Goal: Task Accomplishment & Management: Use online tool/utility

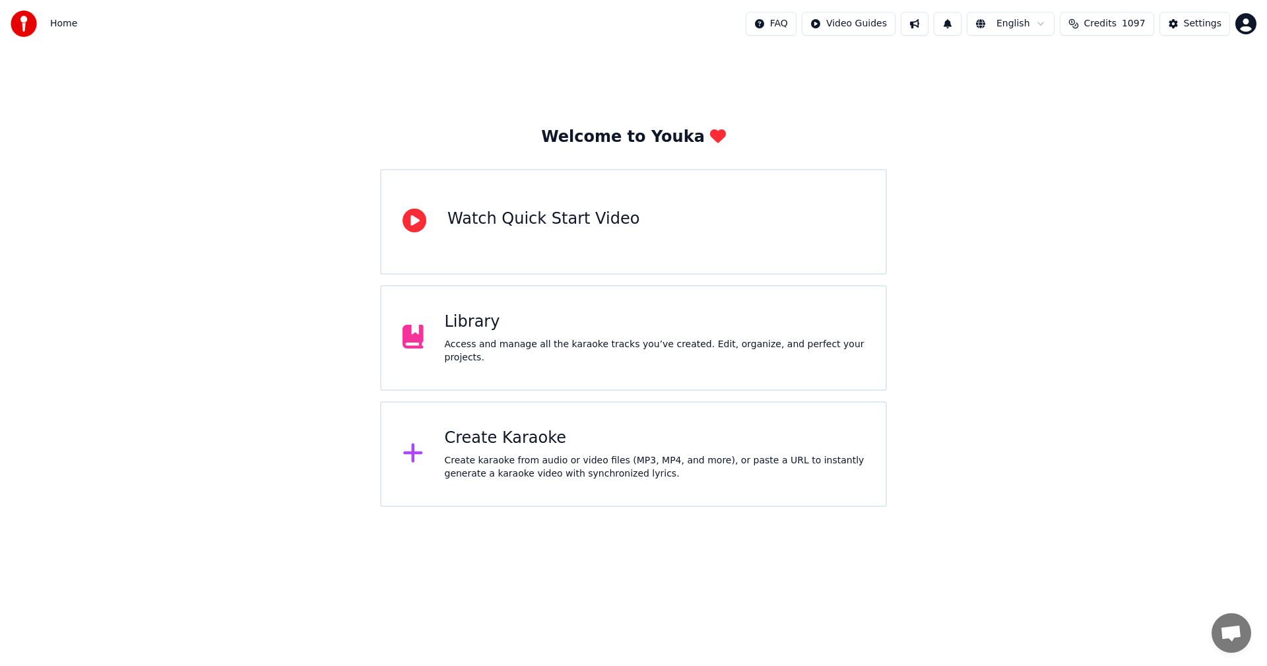
click at [528, 340] on div "Library Access and manage all the karaoke tracks you’ve created. Edit, organize…" at bounding box center [655, 337] width 420 height 53
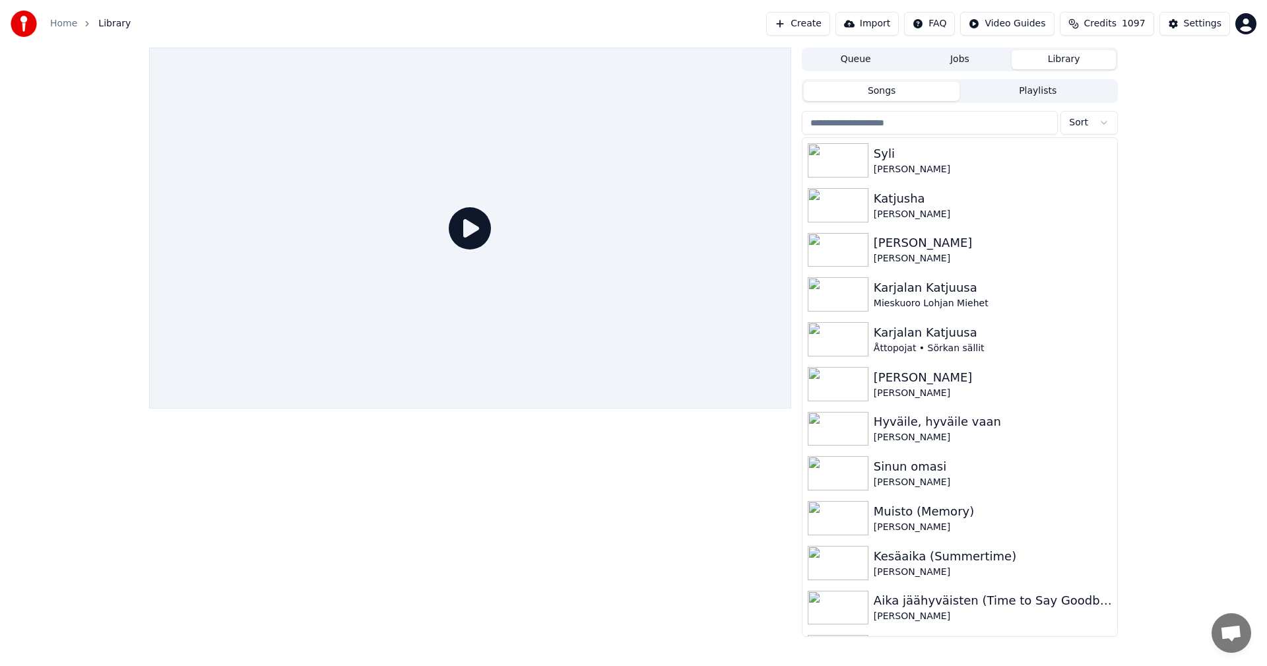
click at [902, 127] on input "search" at bounding box center [930, 123] width 256 height 24
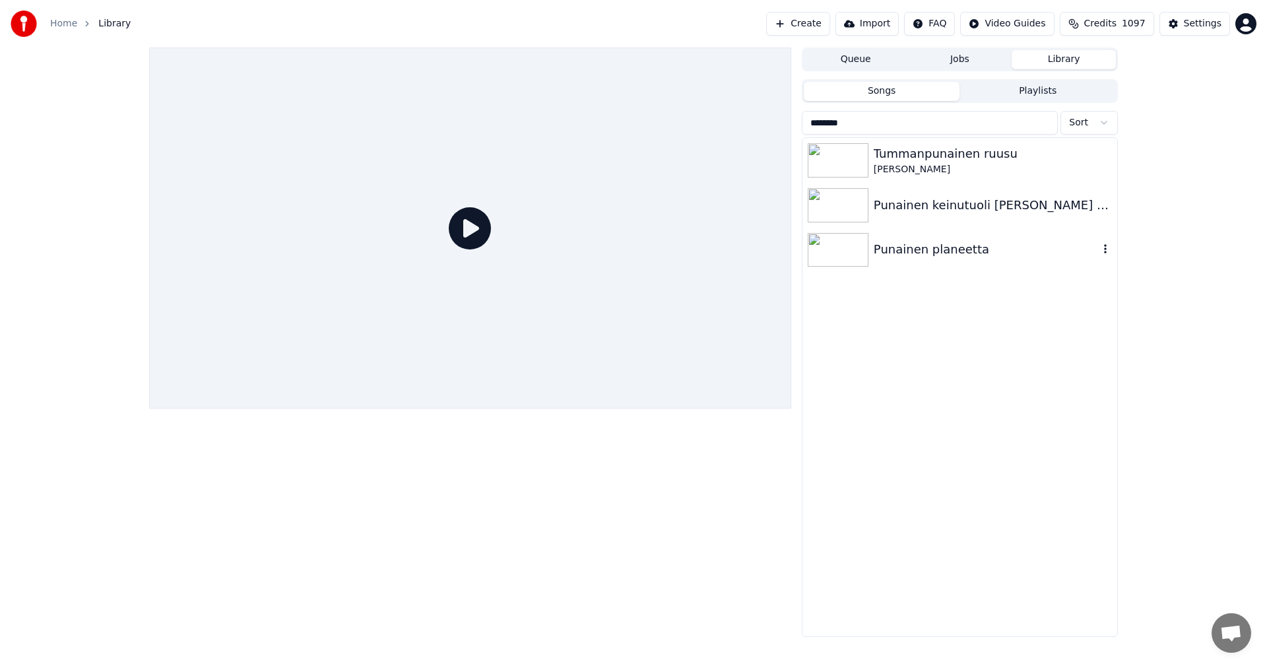
type input "********"
click at [861, 250] on img at bounding box center [838, 250] width 61 height 34
click at [860, 250] on img at bounding box center [838, 250] width 61 height 34
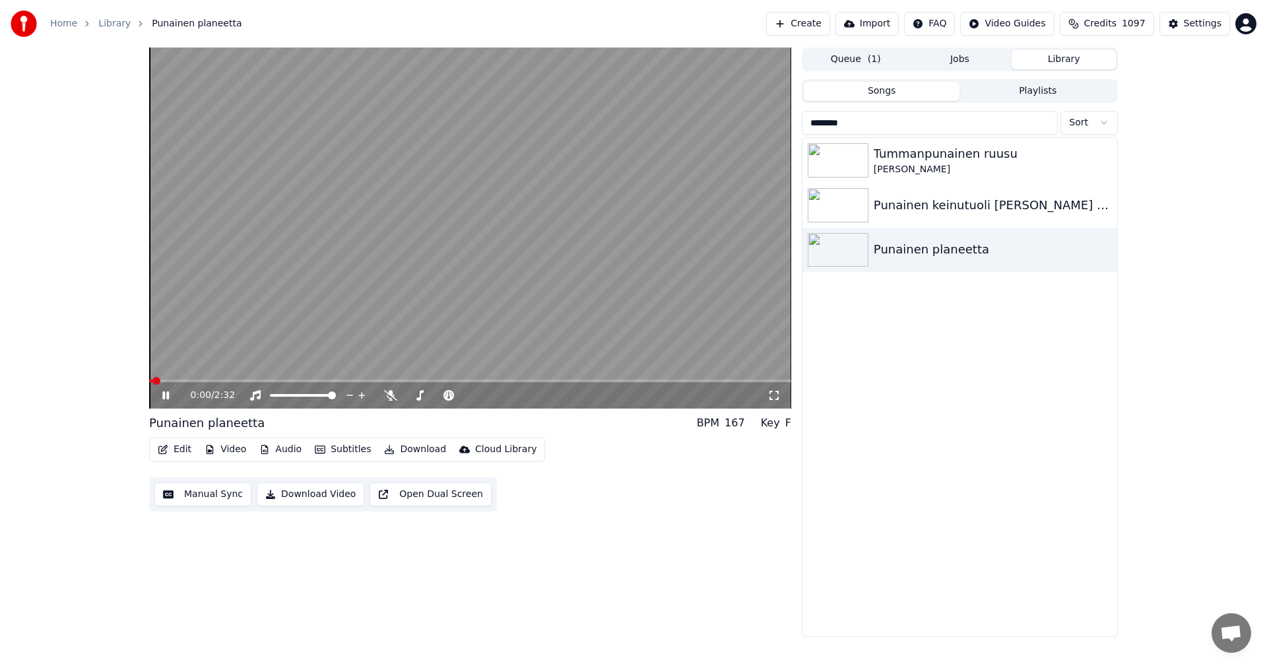
click at [185, 447] on button "Edit" at bounding box center [174, 449] width 44 height 18
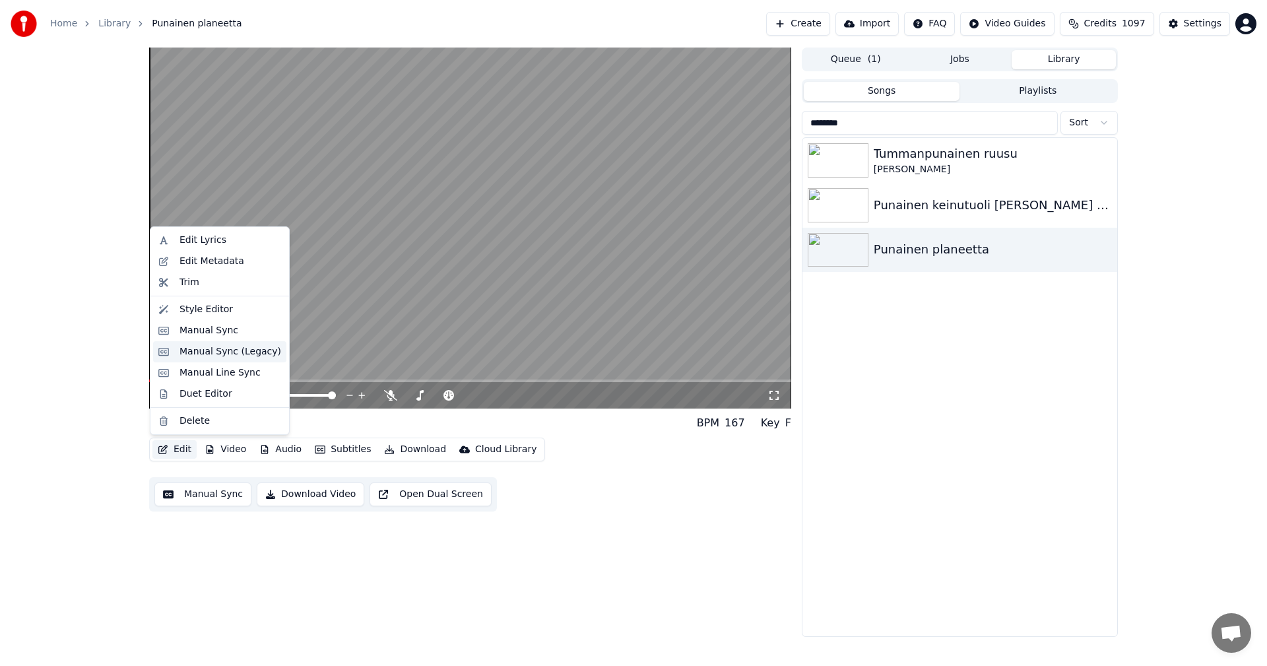
click at [232, 347] on div "Manual Sync (Legacy)" at bounding box center [230, 351] width 102 height 13
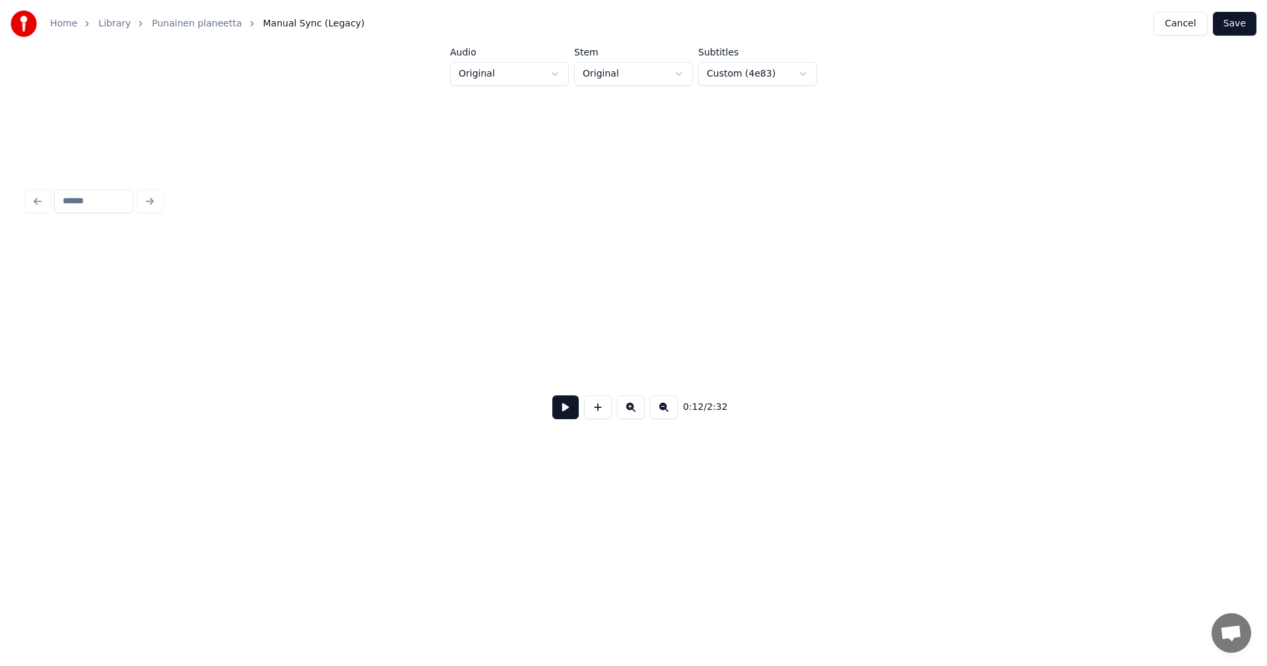
scroll to position [0, 3604]
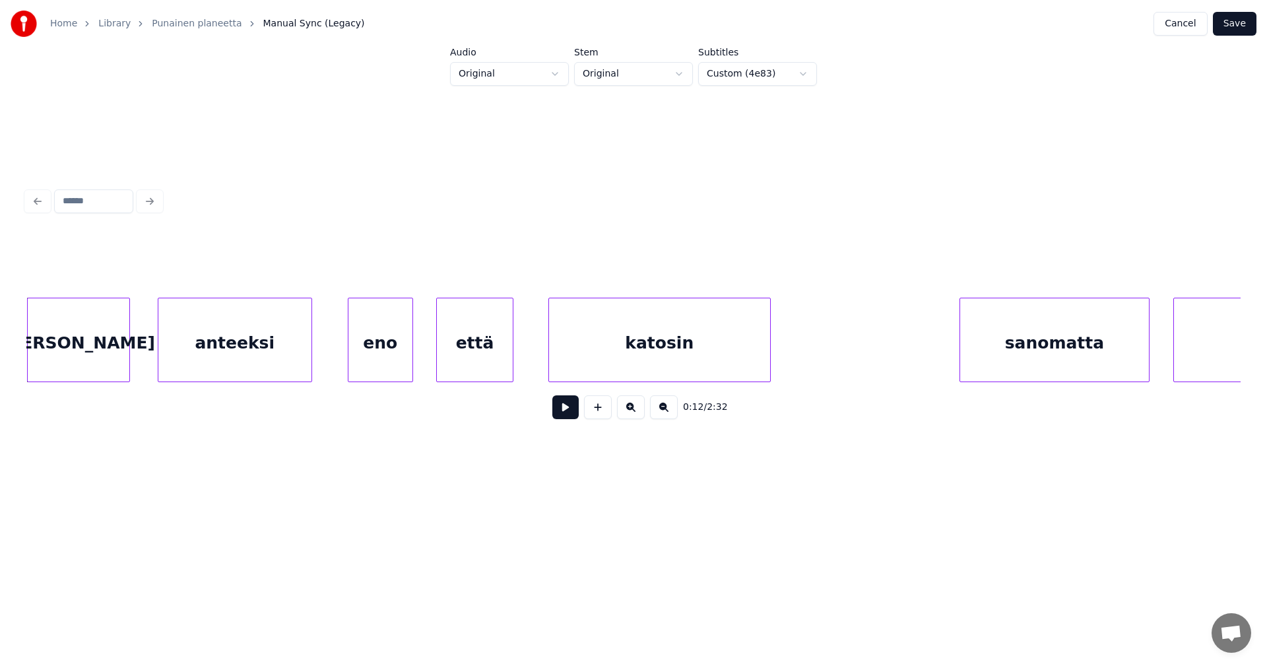
click at [100, 356] on div "[PERSON_NAME]" at bounding box center [79, 343] width 102 height 90
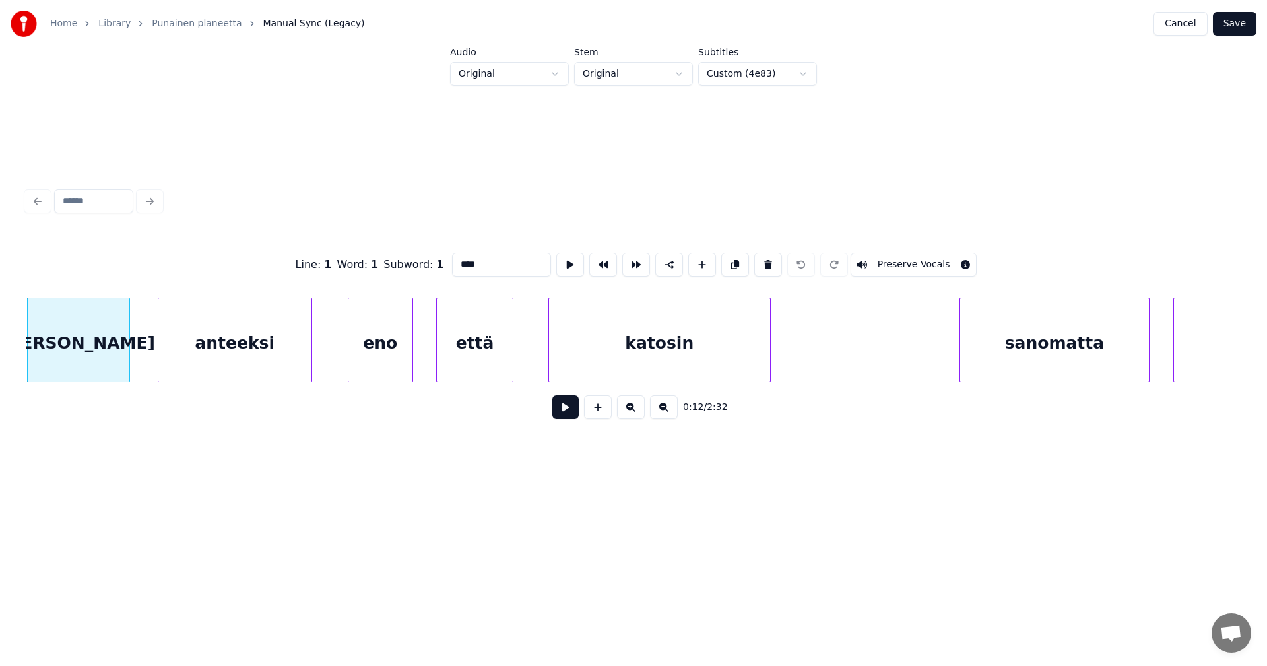
click at [214, 363] on div "anteeksi" at bounding box center [234, 343] width 153 height 90
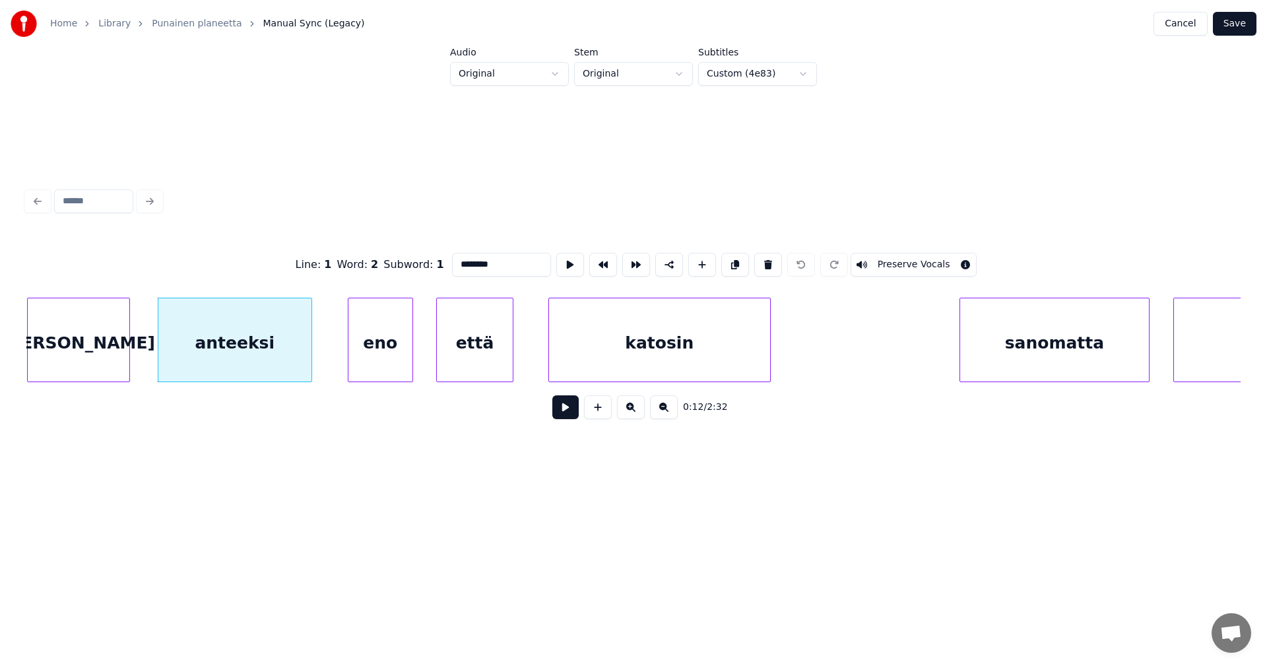
click at [375, 345] on div "eno" at bounding box center [380, 343] width 64 height 90
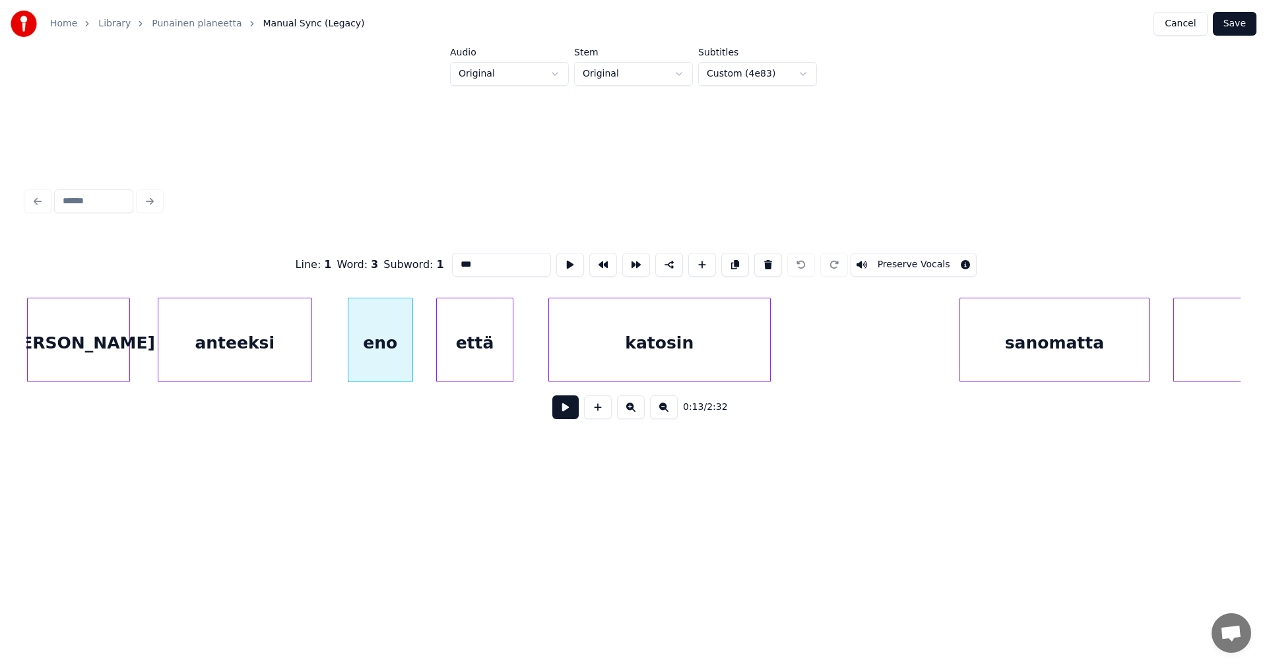
click at [456, 352] on div "että" at bounding box center [475, 343] width 76 height 90
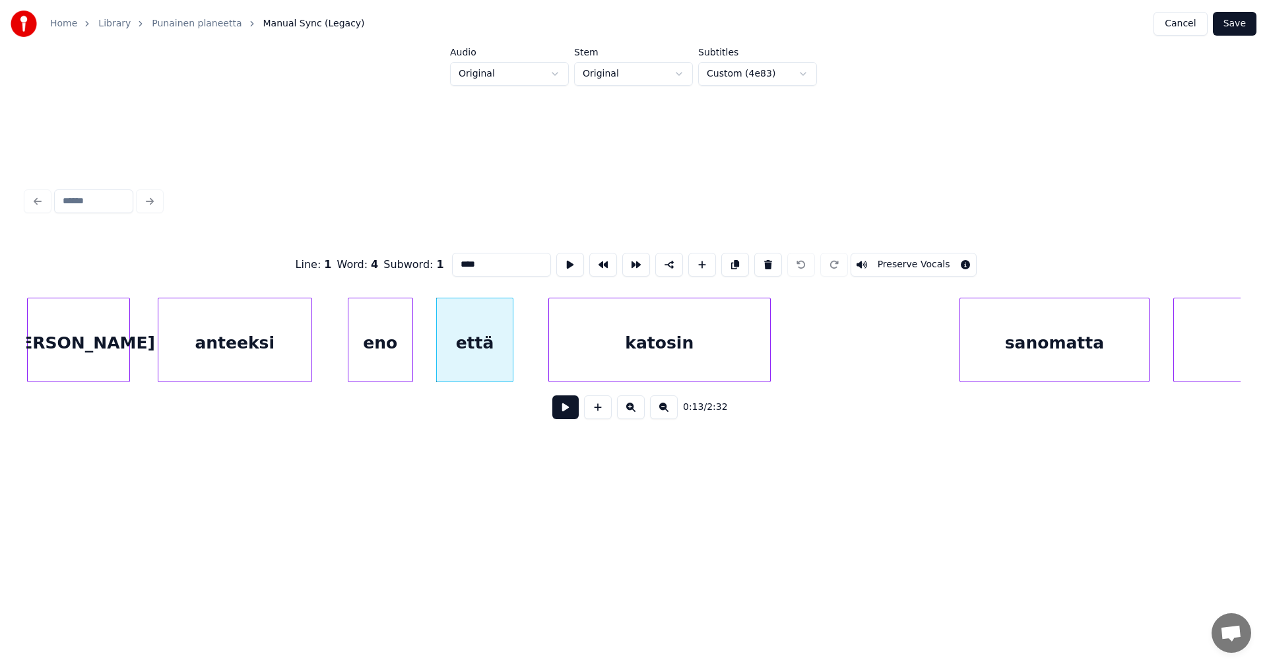
click at [577, 361] on div "katosin" at bounding box center [660, 343] width 222 height 90
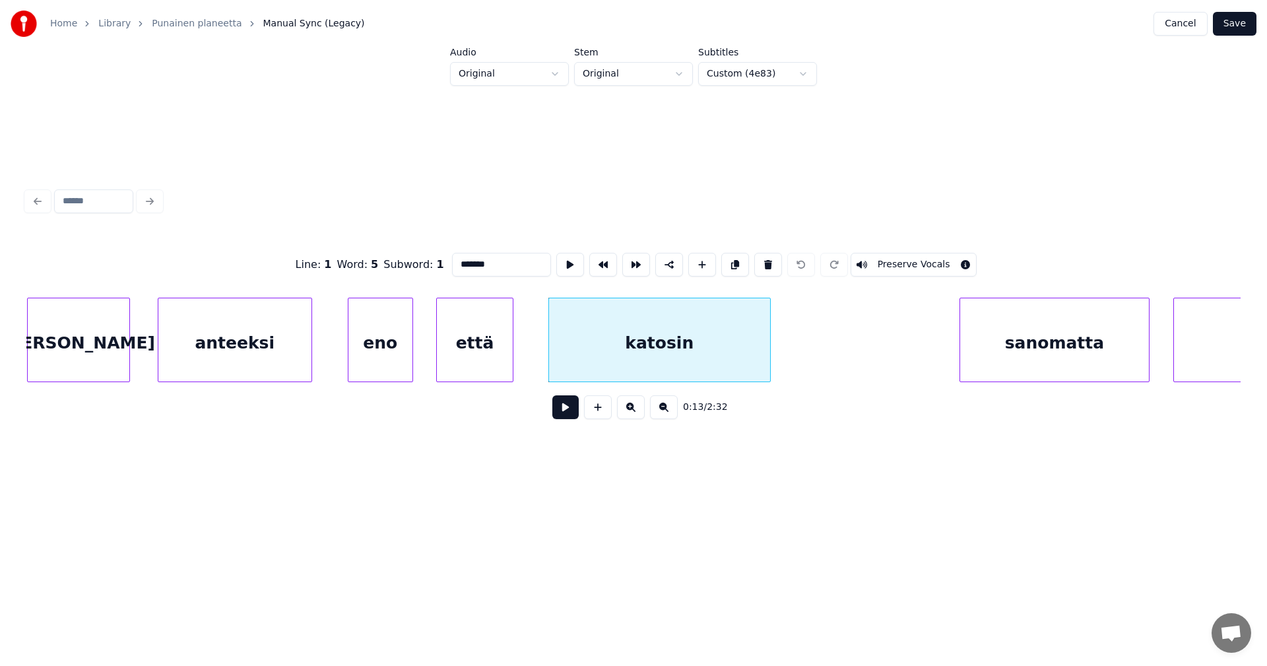
click at [1079, 362] on div "sanomatta" at bounding box center [1054, 343] width 189 height 90
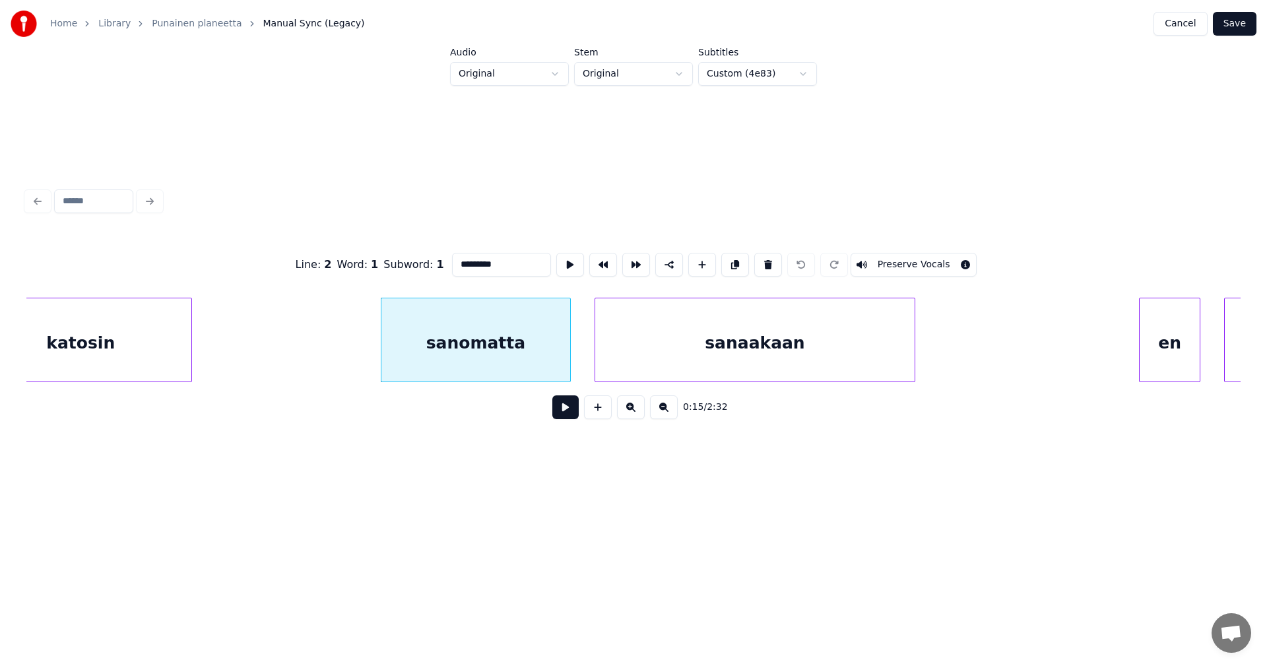
scroll to position [0, 4211]
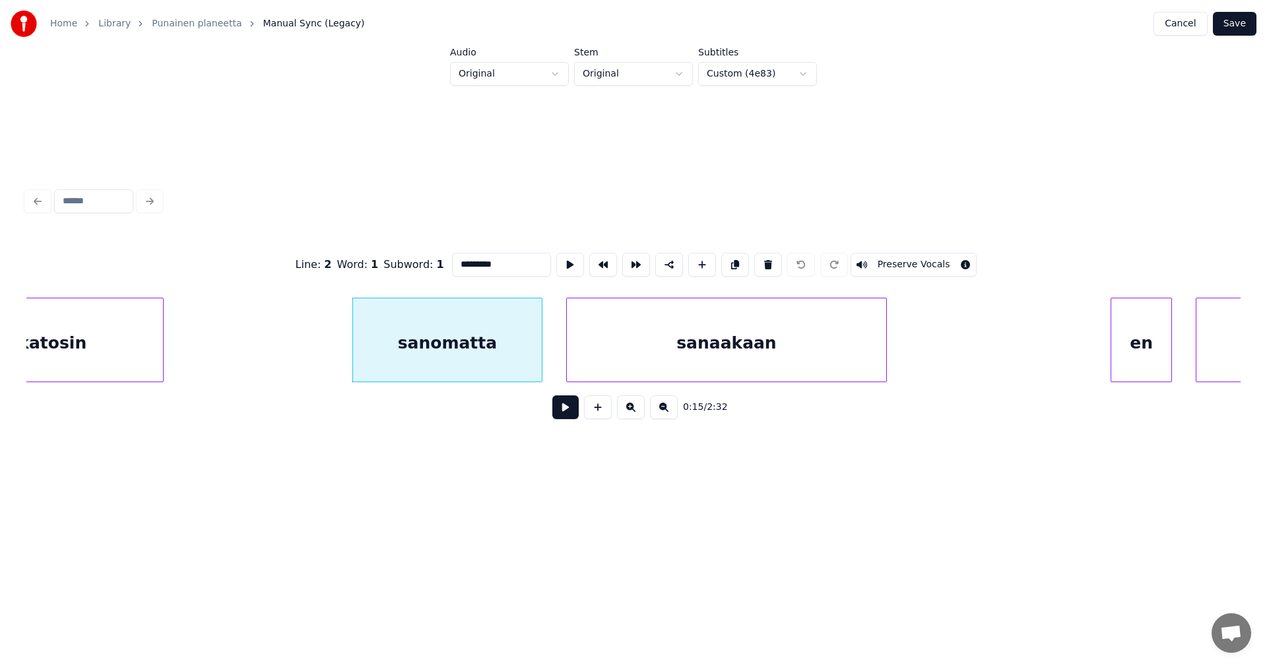
click at [774, 340] on div "sanaakaan" at bounding box center [726, 343] width 319 height 90
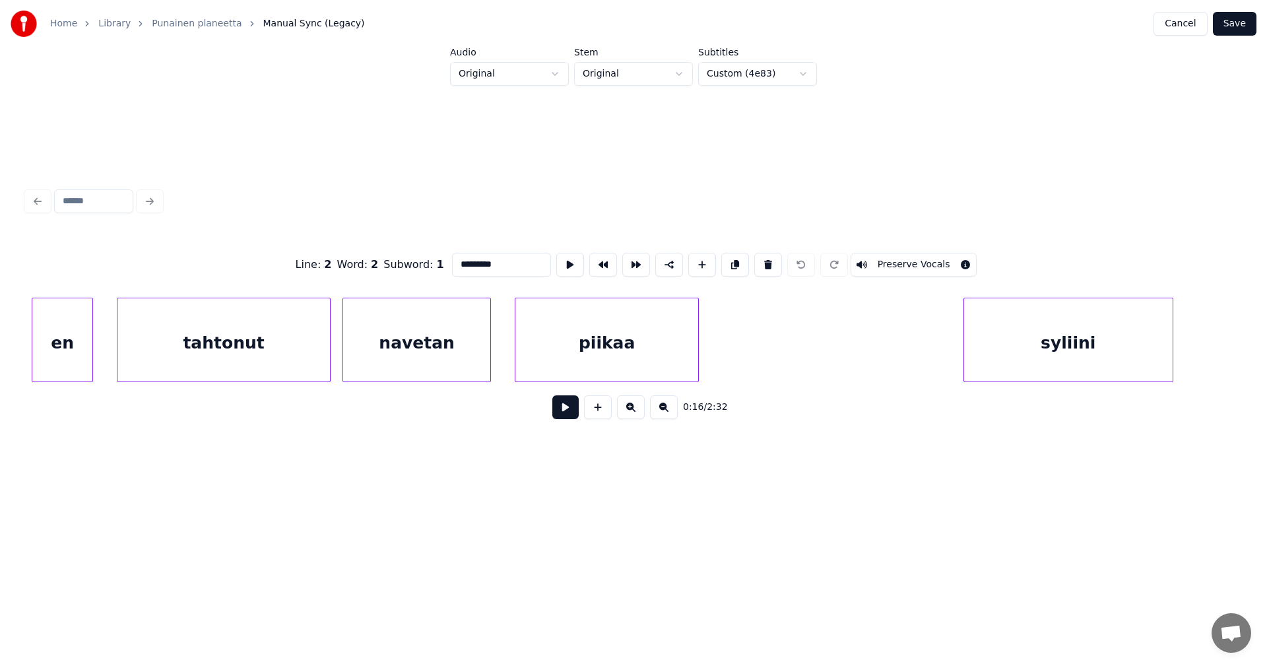
scroll to position [0, 5293]
click at [48, 346] on div "en" at bounding box center [59, 343] width 60 height 90
click at [291, 335] on div "tahtonut" at bounding box center [220, 343] width 212 height 90
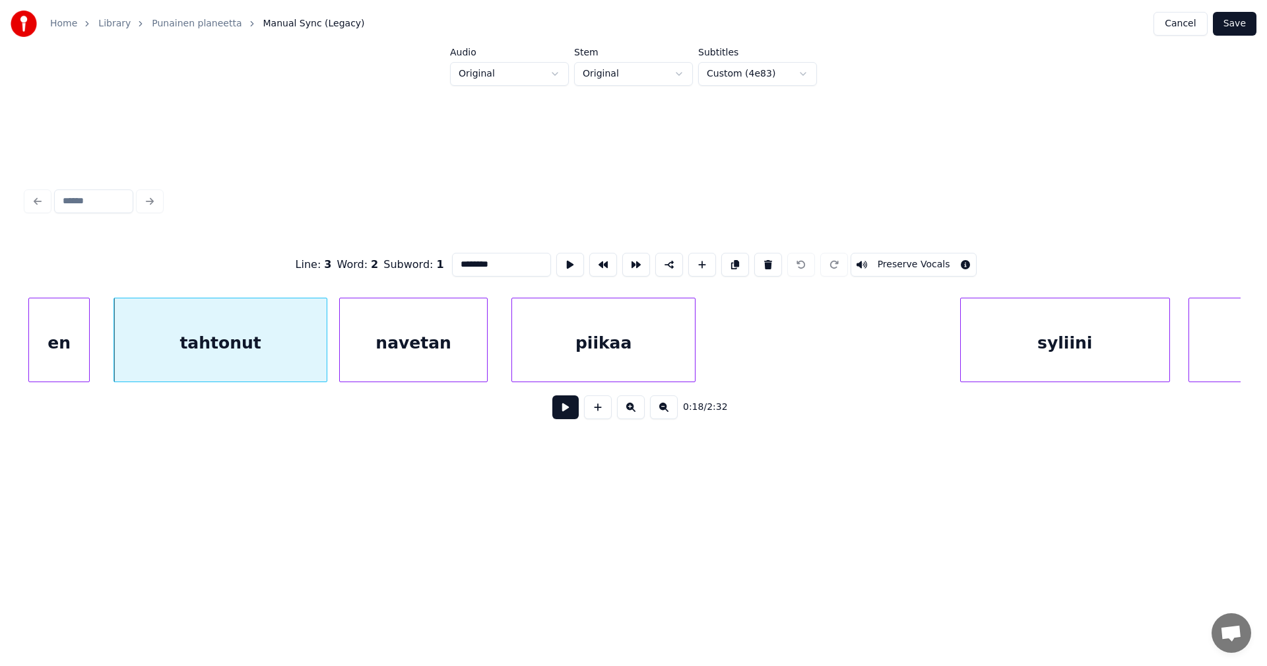
click at [398, 327] on div "navetan" at bounding box center [413, 343] width 147 height 90
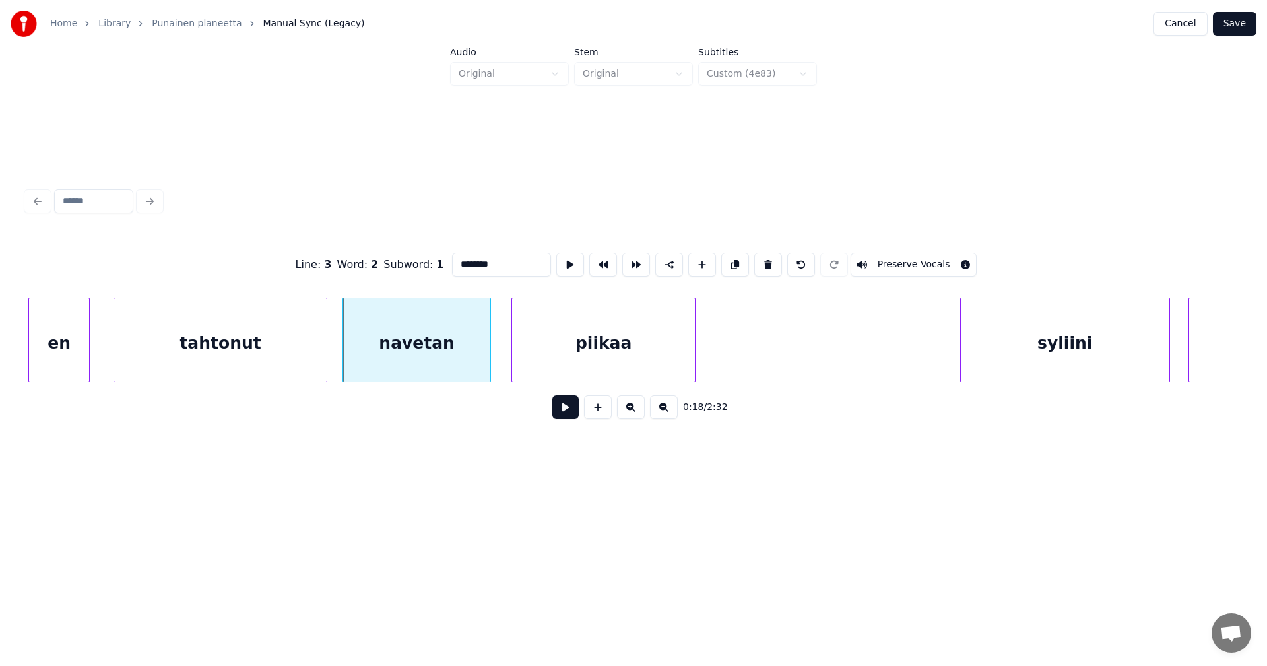
click at [607, 357] on div "piikaa" at bounding box center [603, 343] width 183 height 90
type input "******"
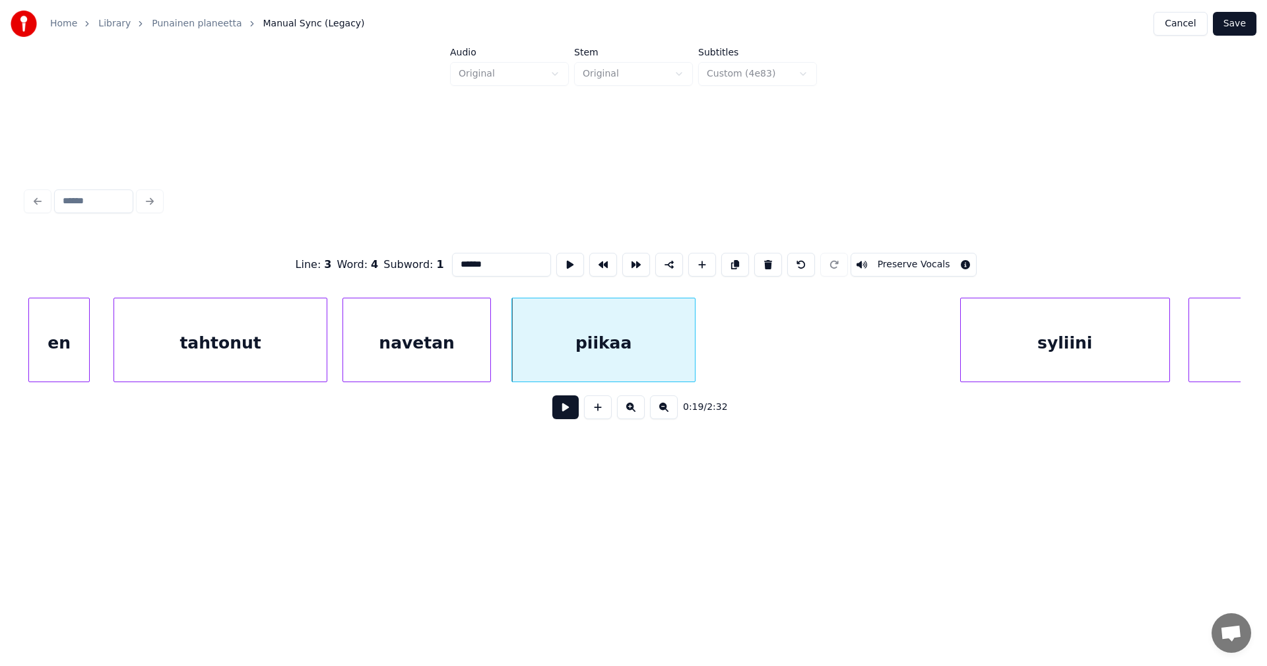
click at [639, 358] on div "piikaa" at bounding box center [603, 343] width 183 height 90
click at [572, 412] on button at bounding box center [565, 407] width 26 height 24
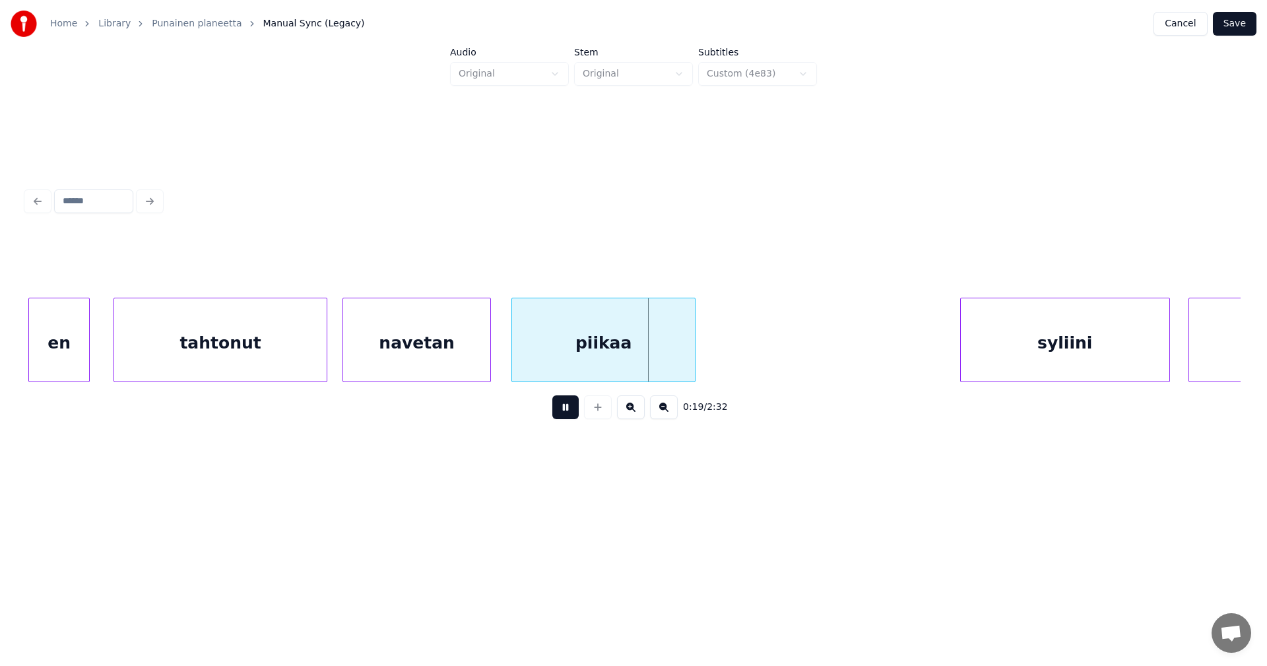
click at [573, 412] on button at bounding box center [565, 407] width 26 height 24
drag, startPoint x: 585, startPoint y: 401, endPoint x: 573, endPoint y: 412, distance: 16.3
click at [584, 402] on button at bounding box center [598, 407] width 28 height 24
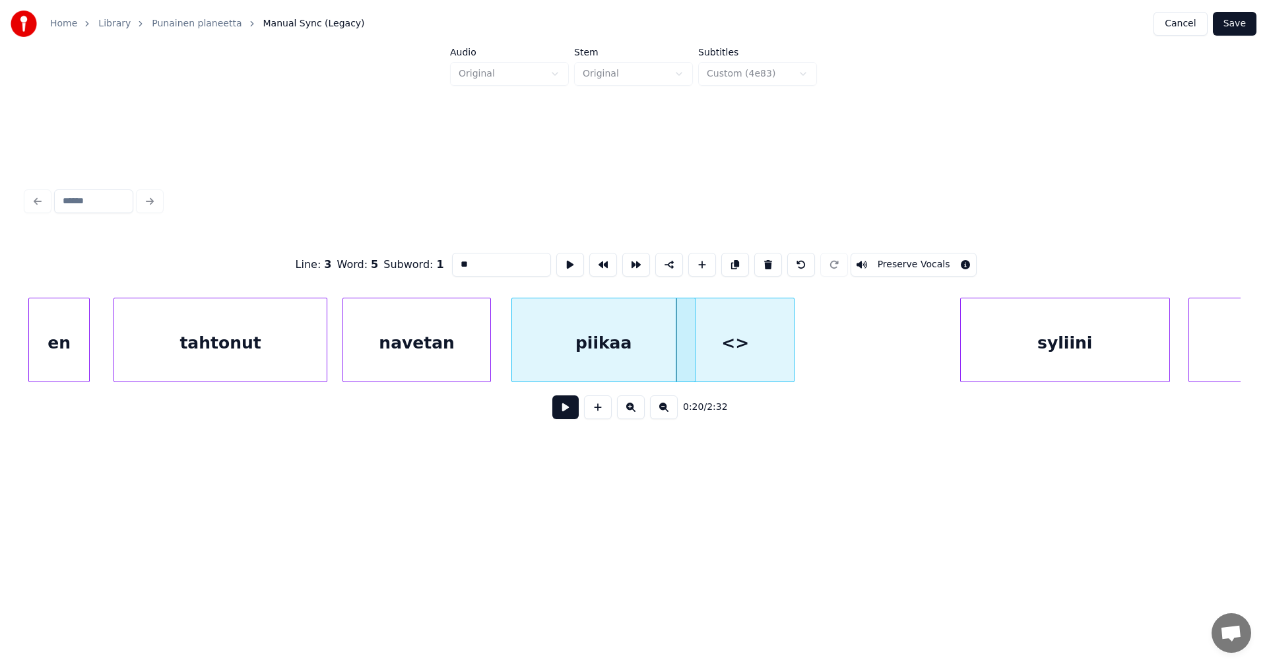
click at [573, 412] on button at bounding box center [565, 407] width 26 height 24
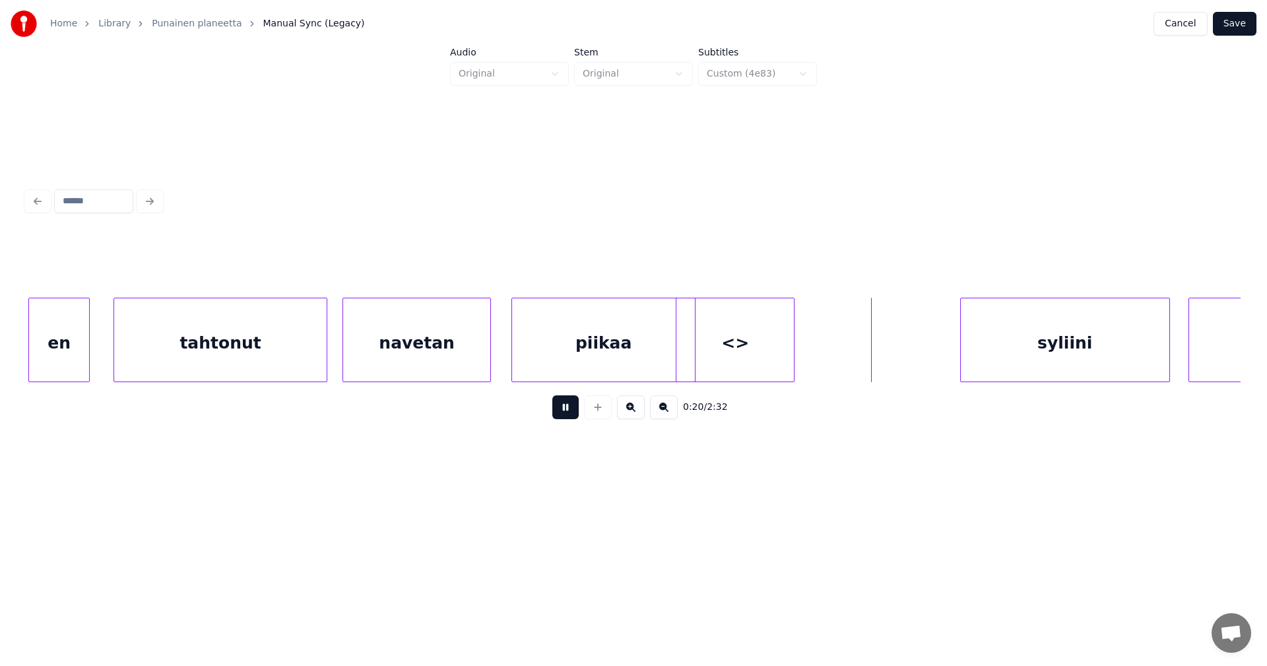
click at [750, 363] on div "<>" at bounding box center [734, 343] width 117 height 90
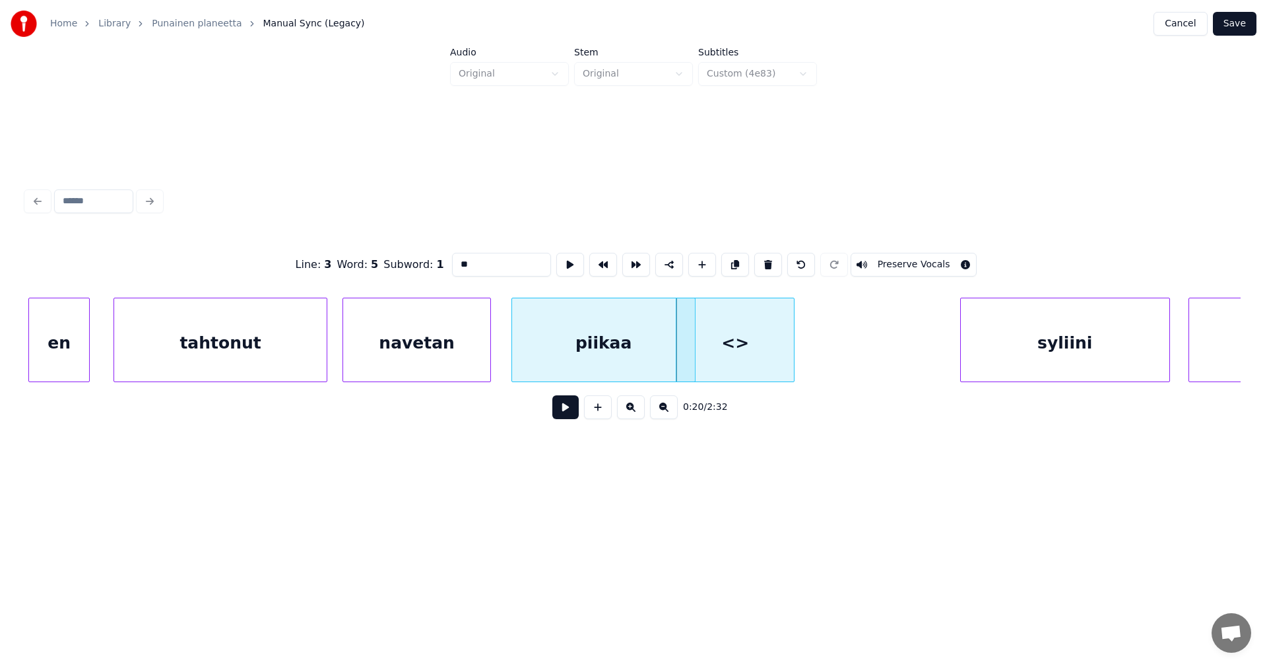
click at [567, 410] on button at bounding box center [565, 407] width 26 height 24
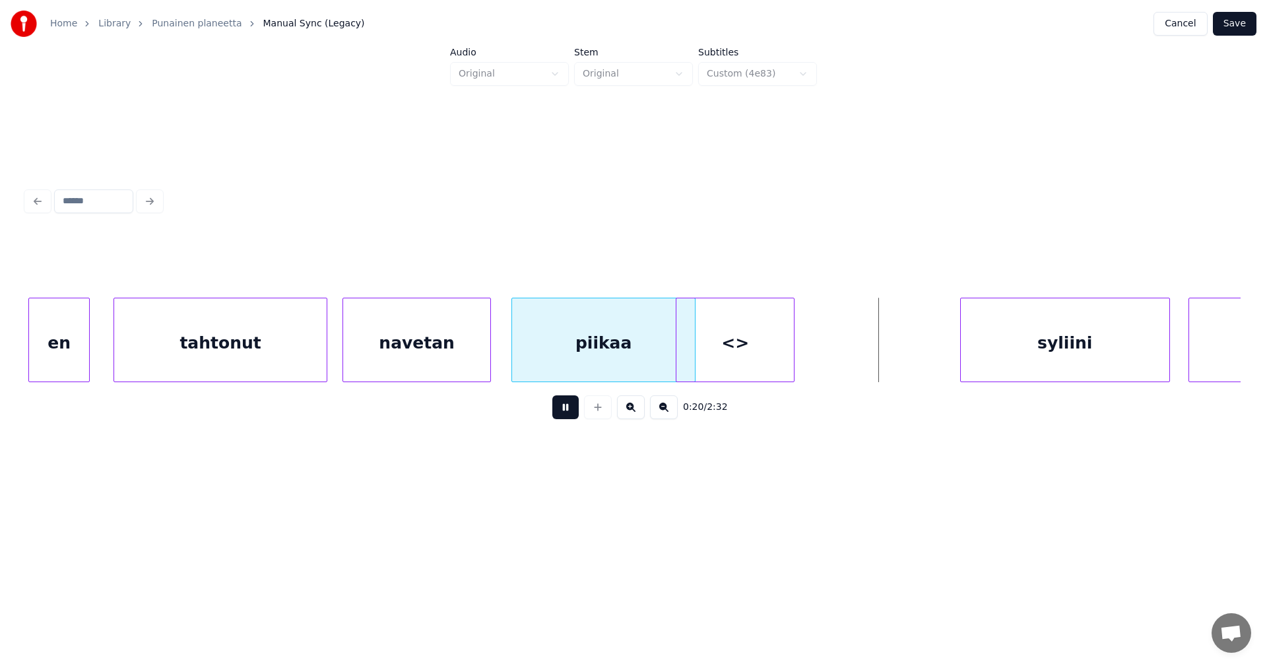
click at [561, 415] on button at bounding box center [565, 407] width 26 height 24
click at [784, 347] on div "<>" at bounding box center [788, 343] width 117 height 90
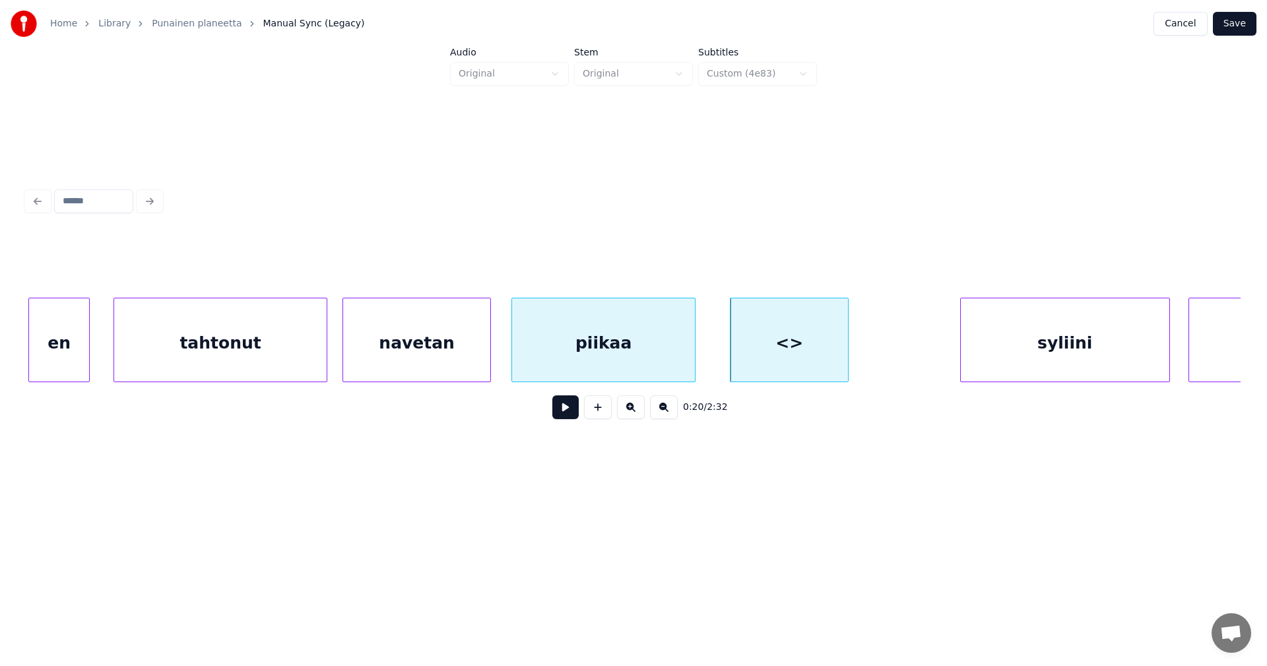
click at [778, 329] on div "<>" at bounding box center [788, 343] width 117 height 90
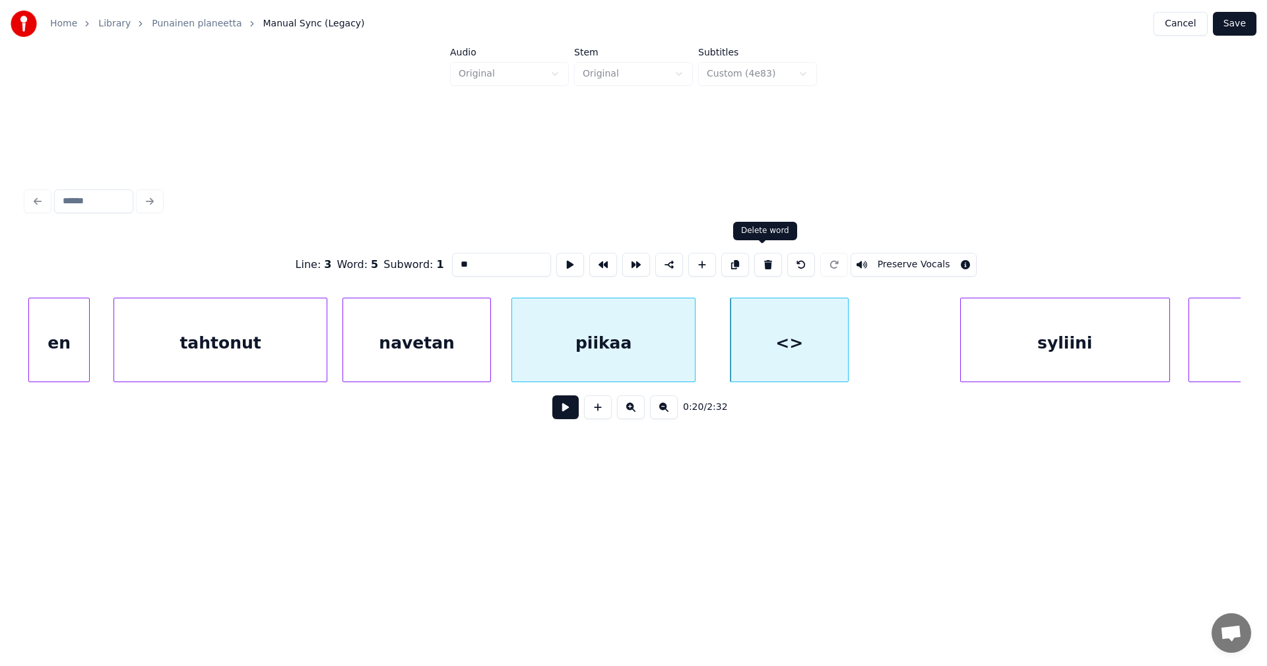
click at [758, 262] on button at bounding box center [768, 265] width 28 height 24
type input "******"
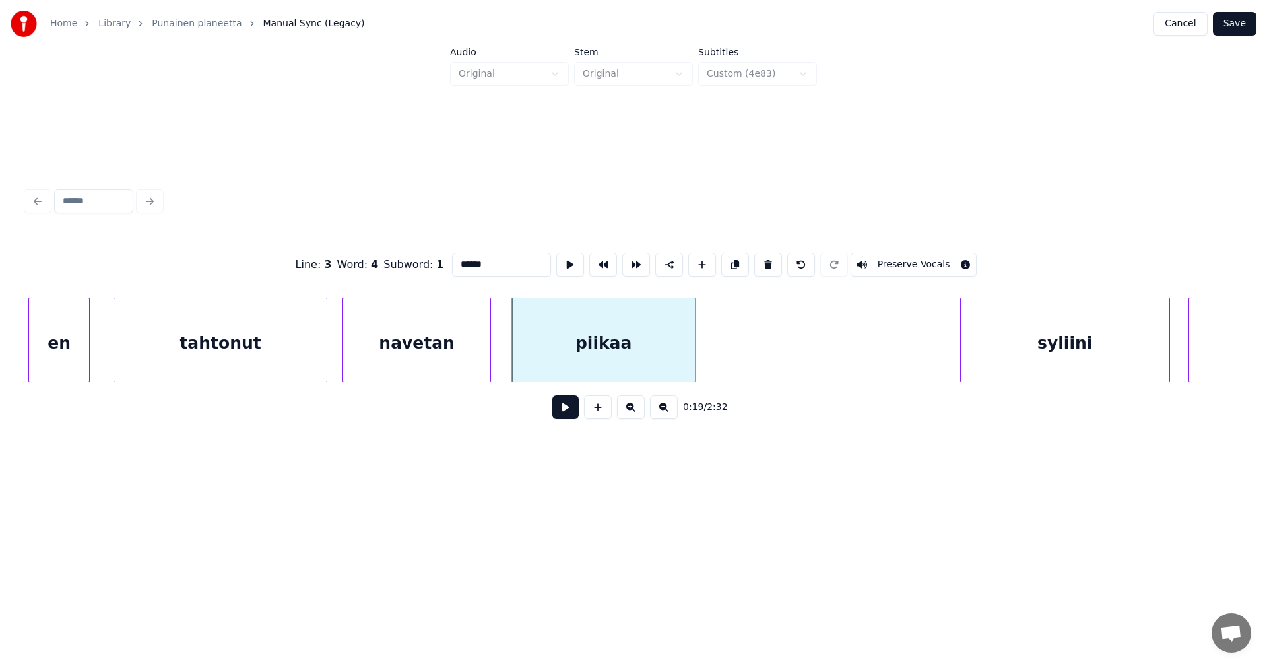
click at [654, 359] on div "piikaa" at bounding box center [603, 343] width 183 height 90
click at [567, 412] on button at bounding box center [565, 407] width 26 height 24
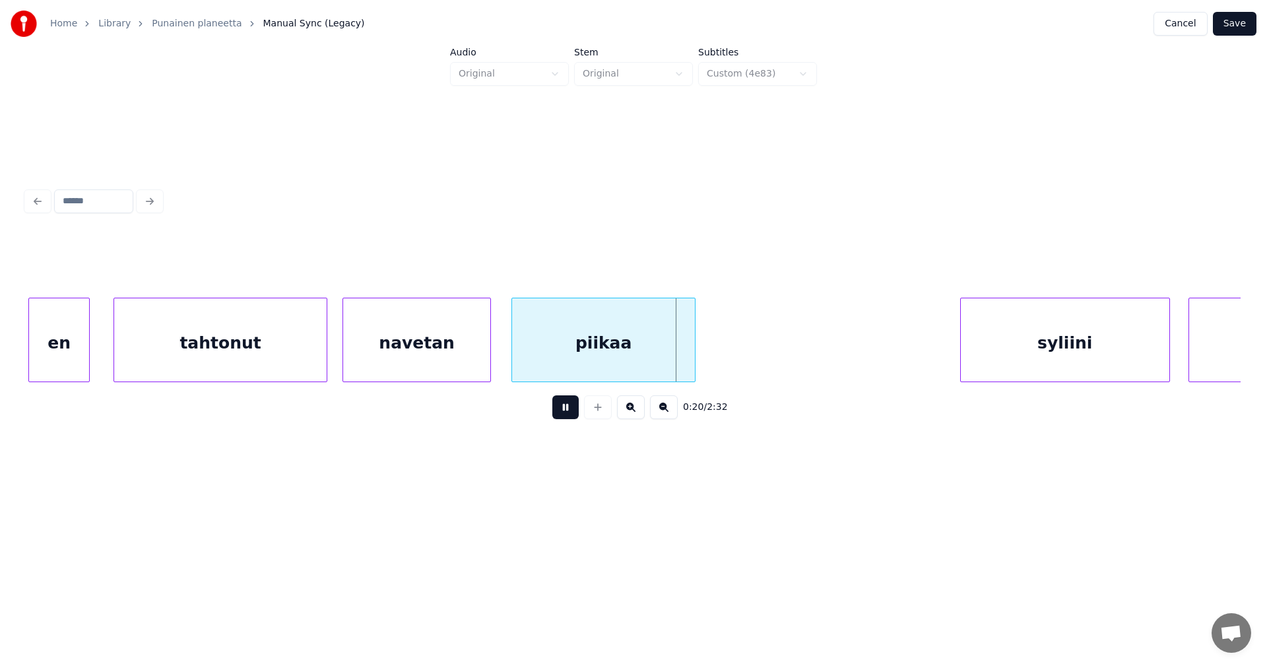
click at [610, 397] on body "Home Library Punainen planeetta Manual Sync (Legacy) Cancel Save Audio Original…" at bounding box center [633, 253] width 1267 height 506
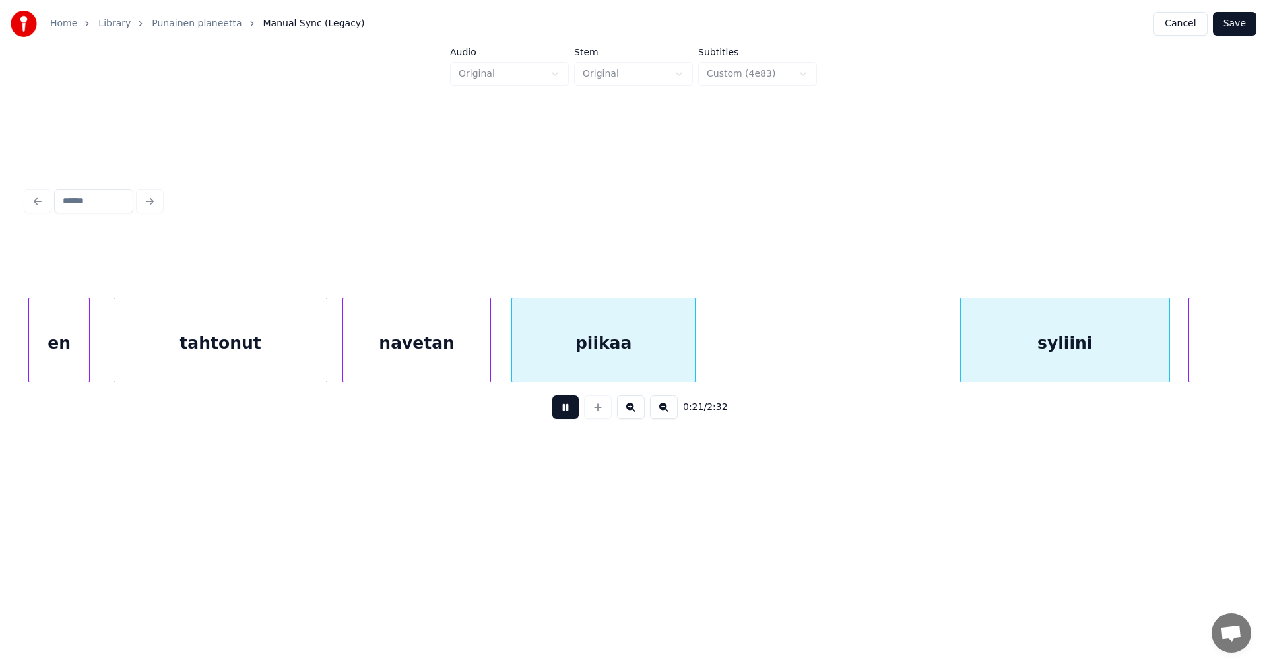
drag, startPoint x: 575, startPoint y: 418, endPoint x: 643, endPoint y: 358, distance: 90.7
click at [575, 417] on button at bounding box center [565, 407] width 26 height 24
click at [654, 350] on div "piikaa" at bounding box center [614, 343] width 183 height 90
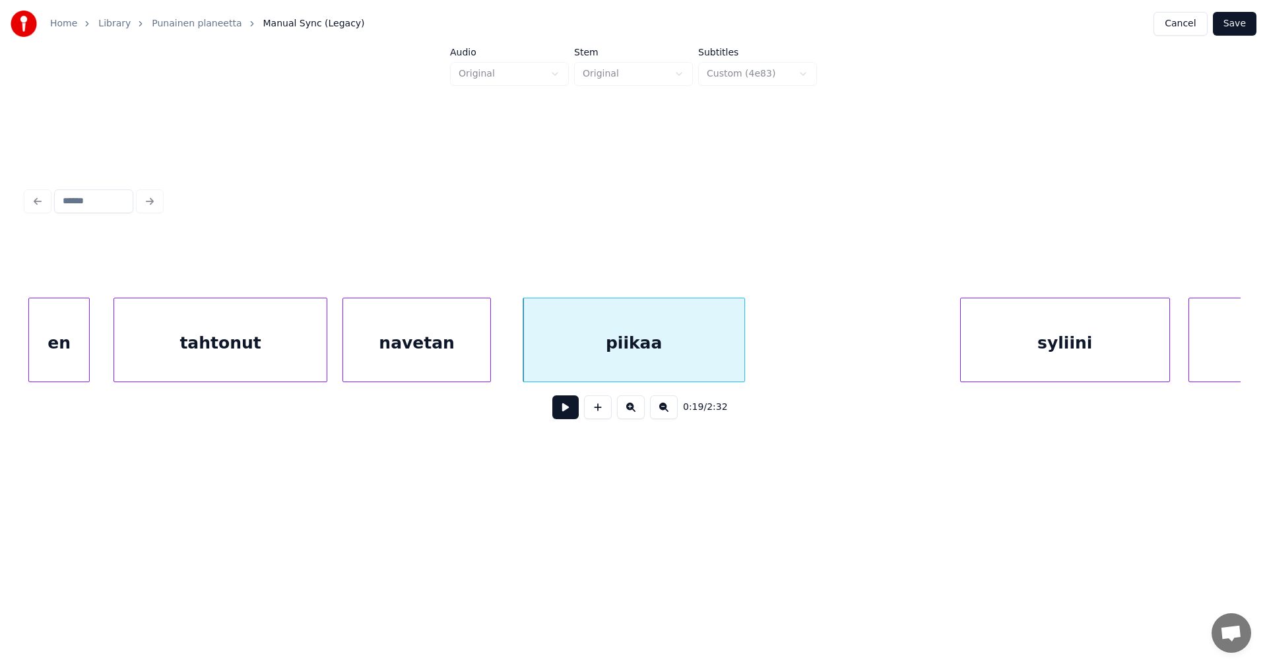
click at [744, 351] on div at bounding box center [742, 339] width 4 height 83
click at [568, 416] on button at bounding box center [565, 407] width 26 height 24
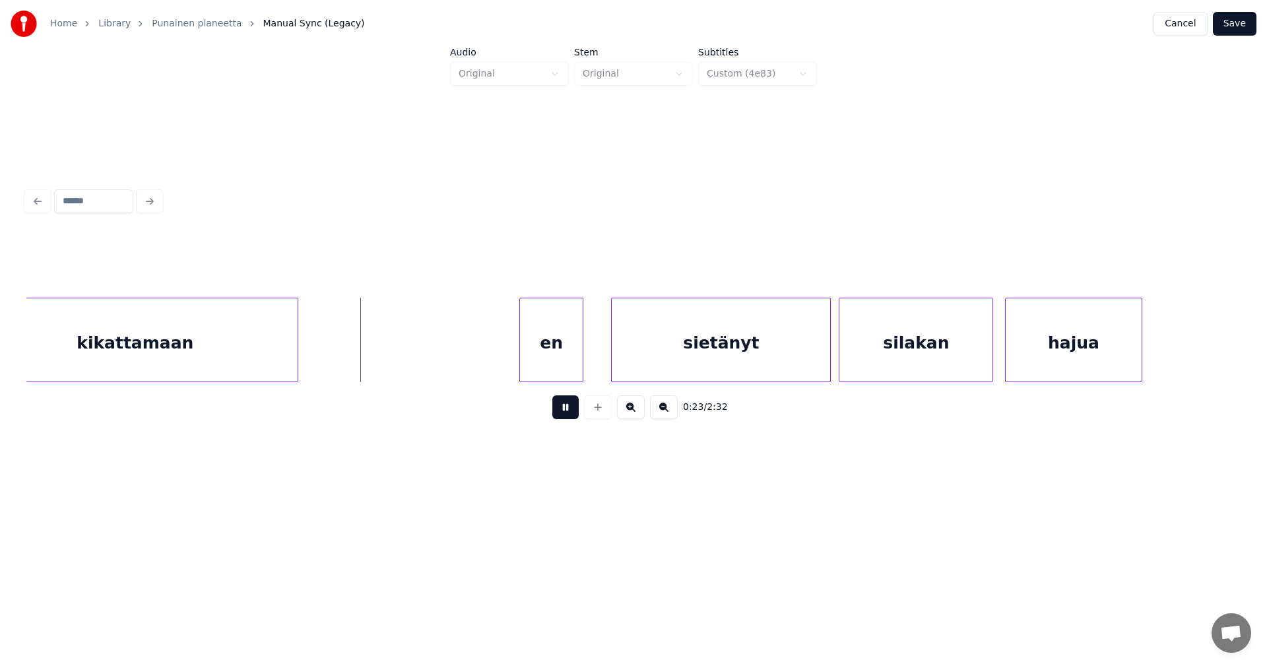
click at [571, 414] on button at bounding box center [565, 407] width 26 height 24
click at [557, 356] on div "en" at bounding box center [551, 343] width 63 height 90
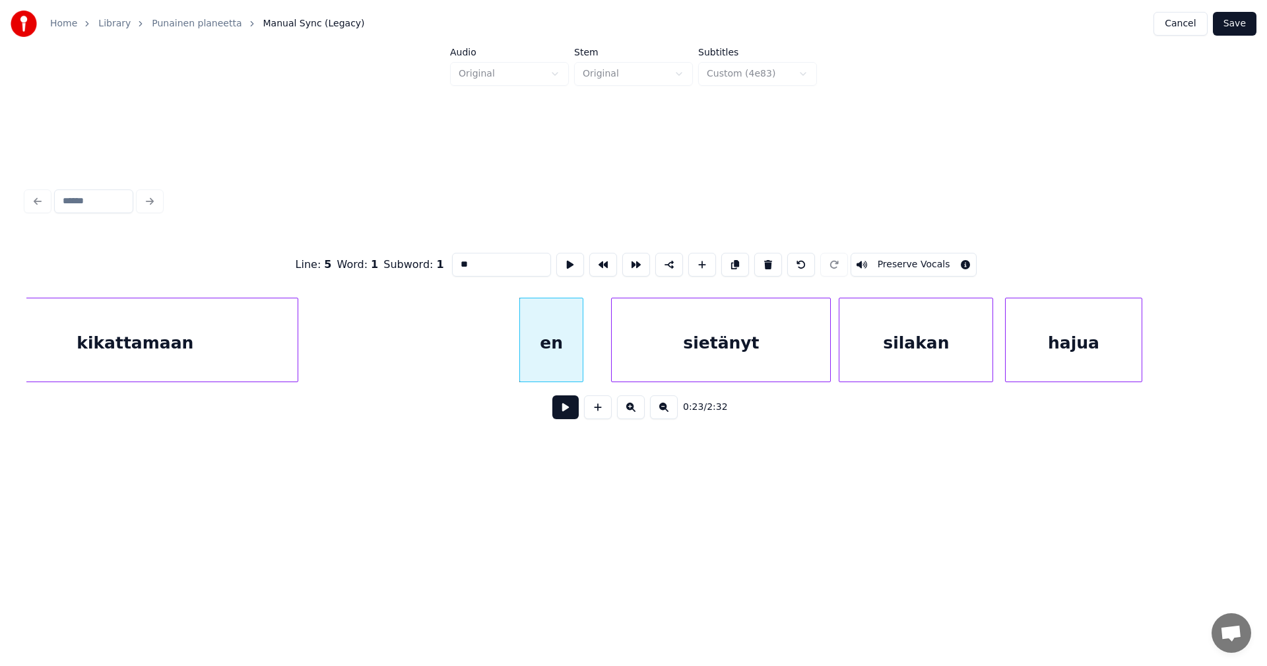
click at [657, 353] on div "sietänyt" at bounding box center [721, 343] width 218 height 90
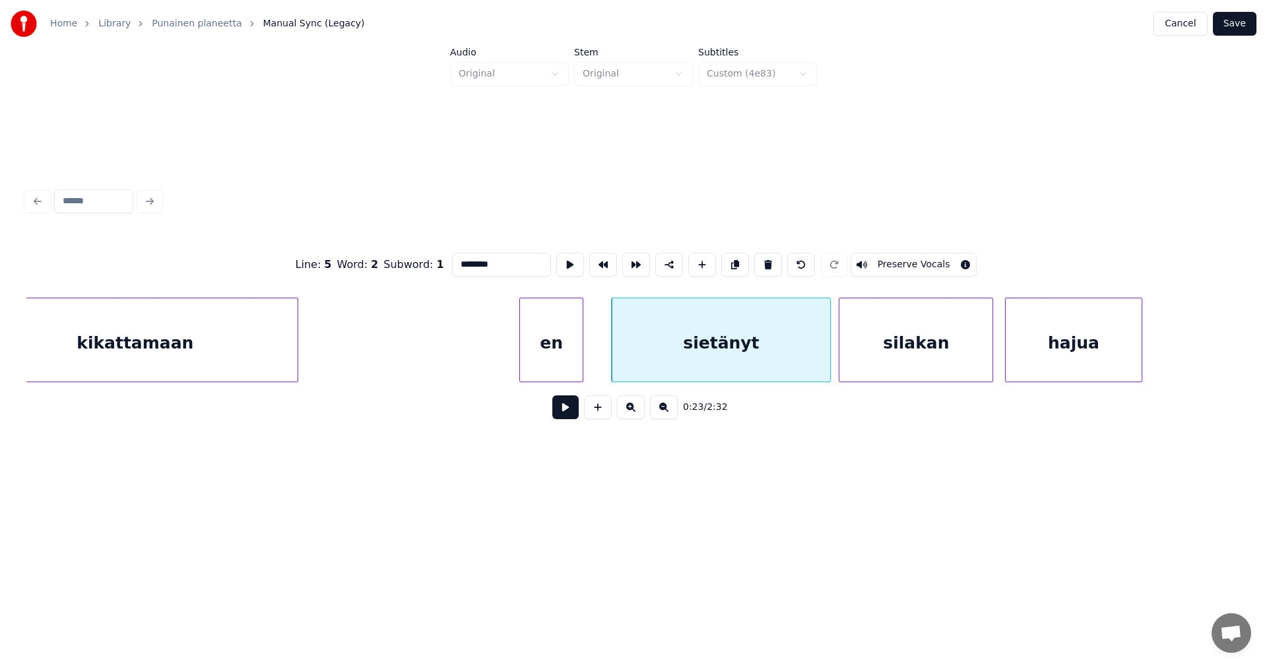
click at [895, 369] on div "silakan" at bounding box center [915, 343] width 153 height 90
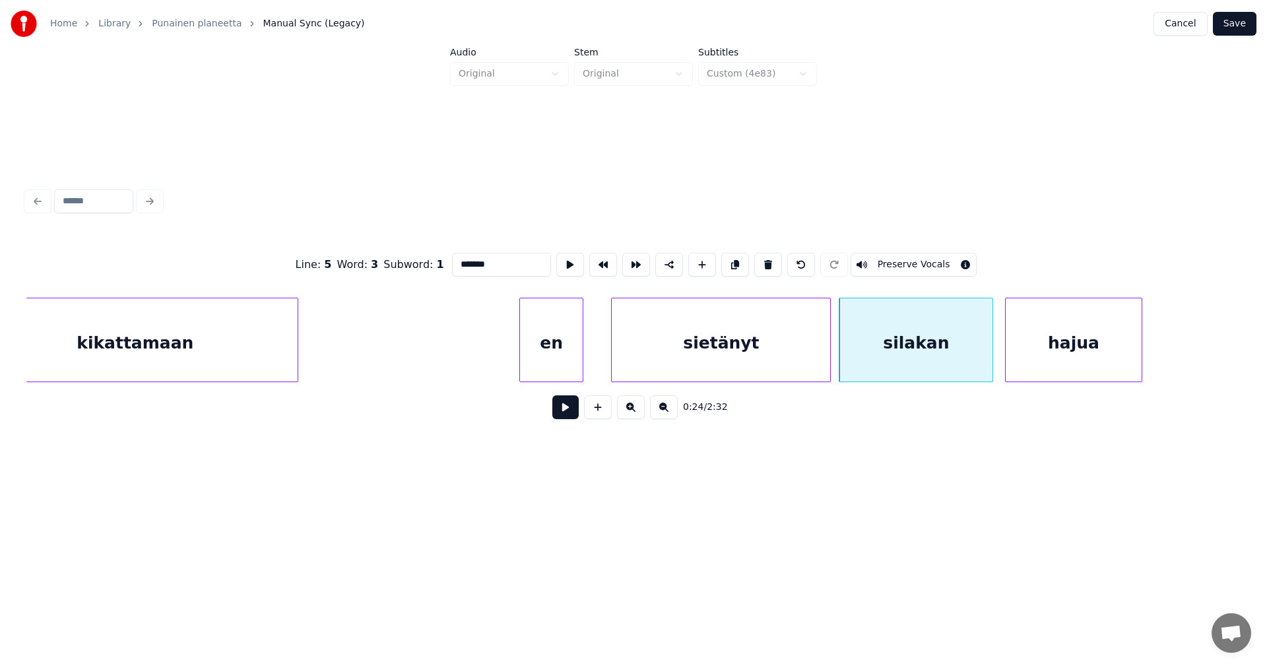
click at [1048, 362] on div "hajua" at bounding box center [1072, 343] width 135 height 90
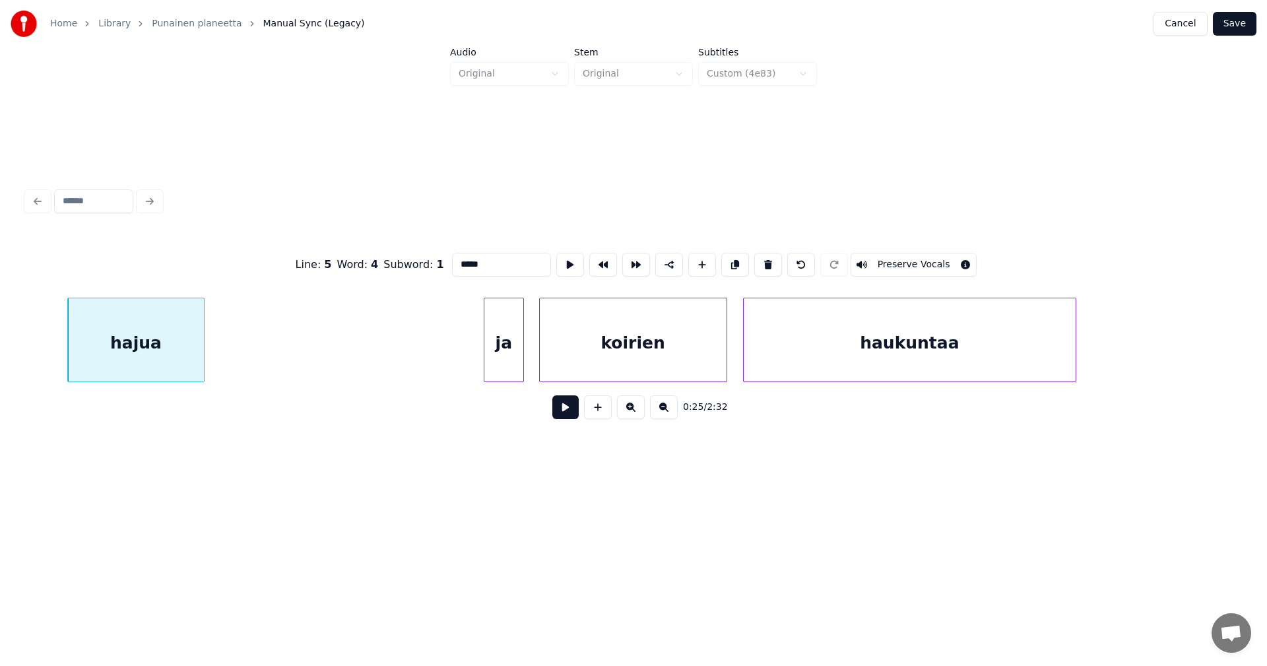
scroll to position [0, 7498]
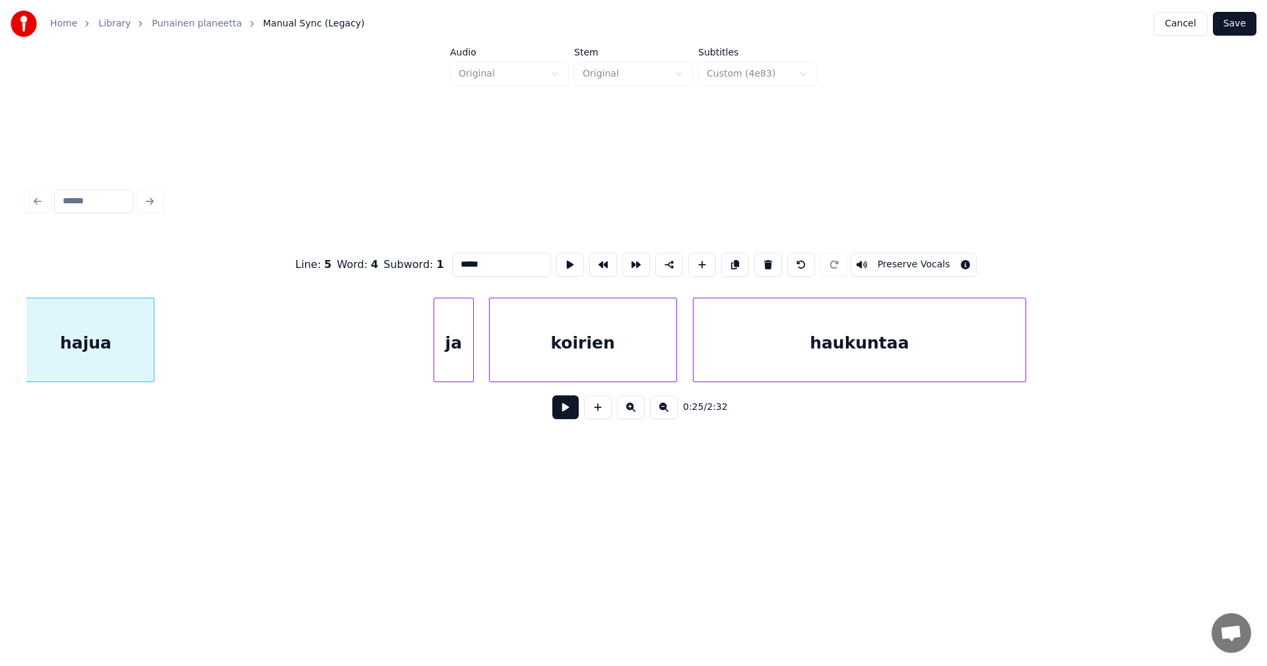
click at [462, 343] on div "ja" at bounding box center [454, 343] width 40 height 90
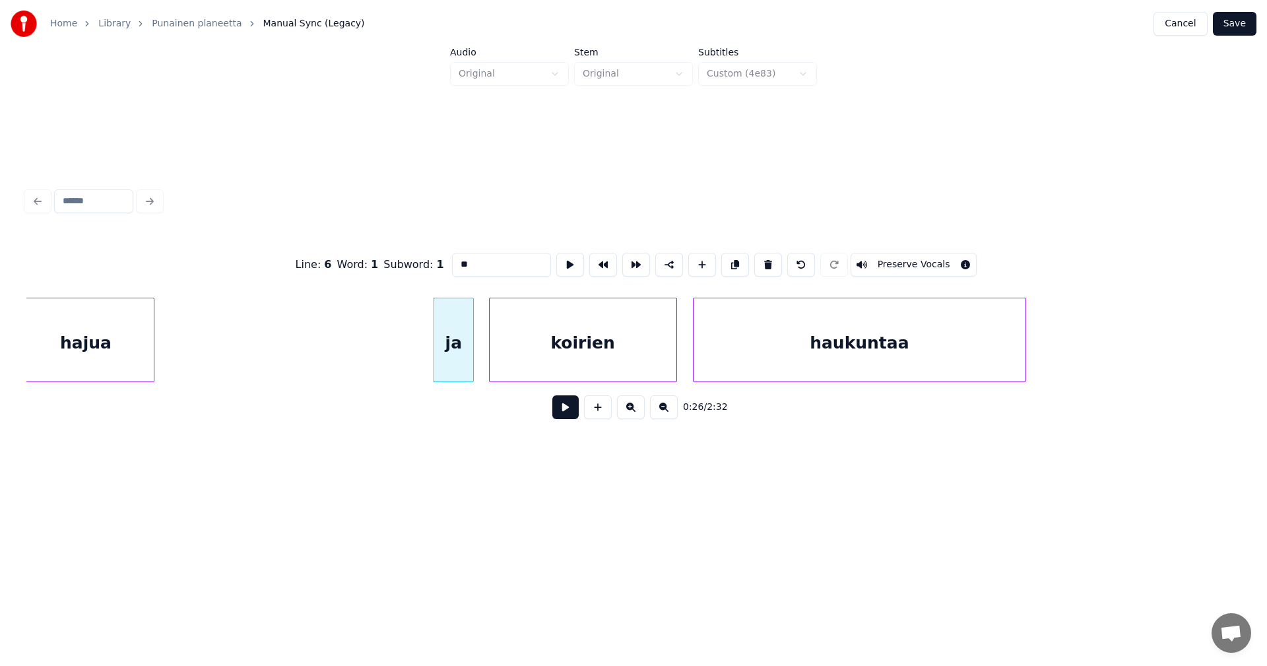
click at [571, 354] on div "koirien" at bounding box center [583, 343] width 187 height 90
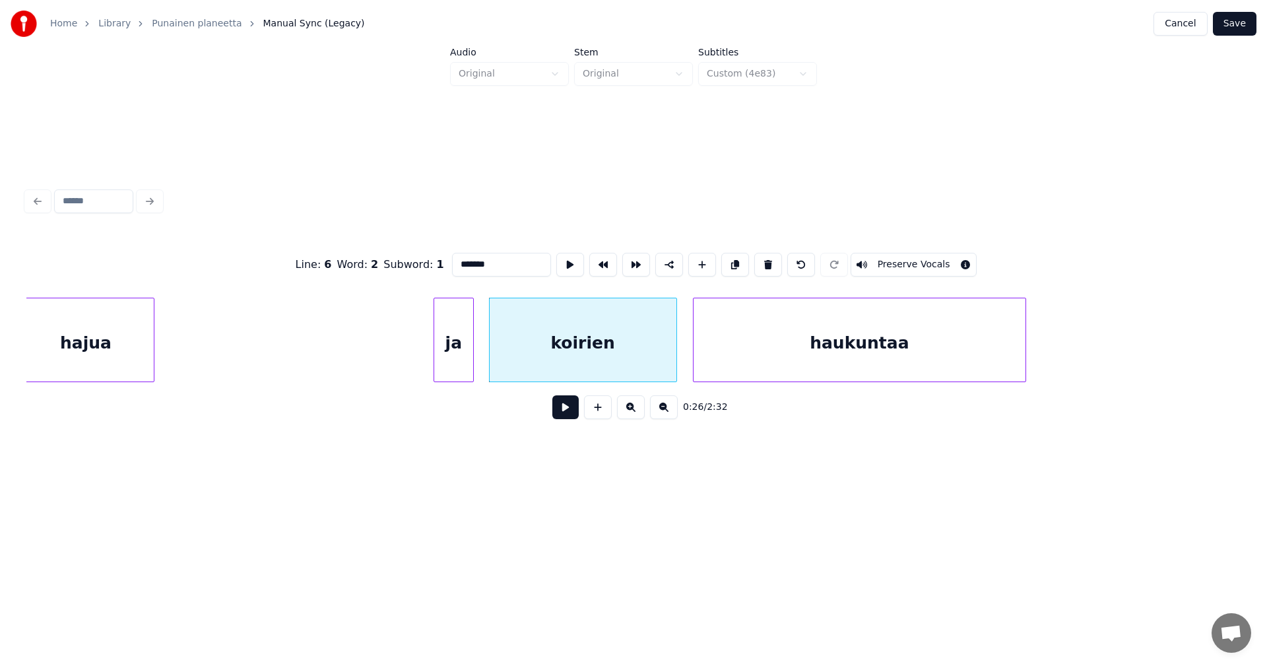
click at [793, 342] on div "haukuntaa" at bounding box center [859, 343] width 333 height 90
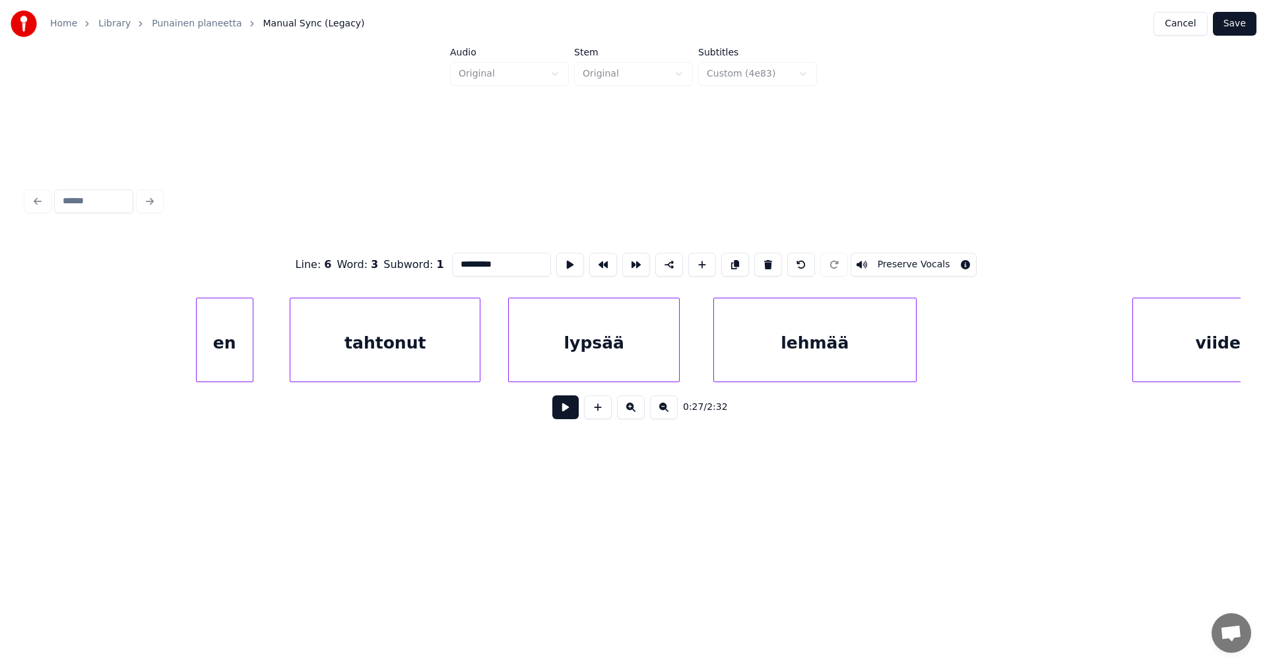
scroll to position [0, 8677]
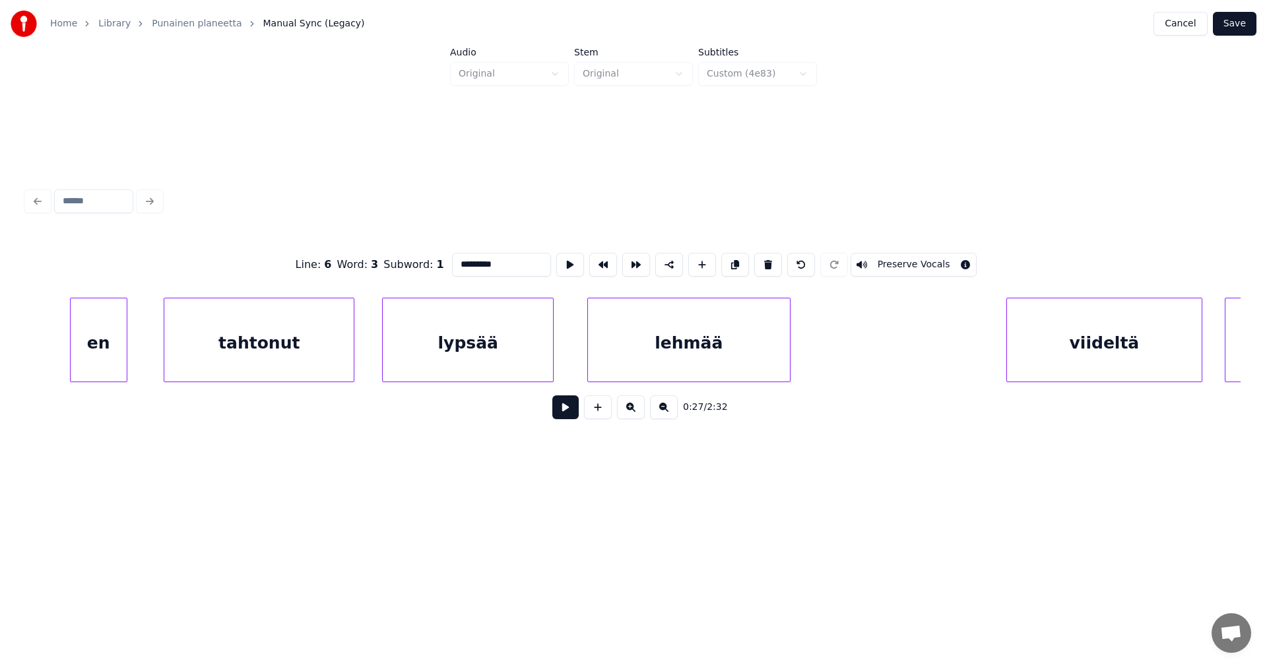
click at [106, 353] on div "en" at bounding box center [99, 343] width 56 height 90
click at [317, 351] on div "tahtonut" at bounding box center [258, 343] width 189 height 90
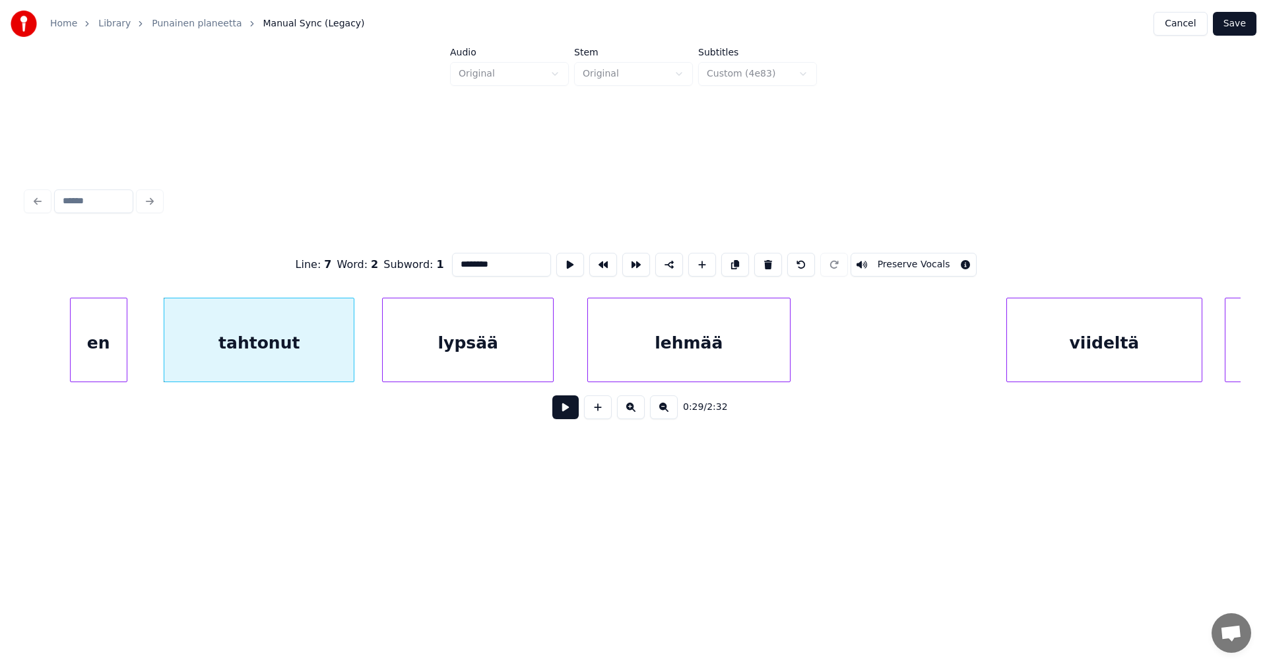
click at [464, 353] on div "lypsää" at bounding box center [468, 343] width 170 height 90
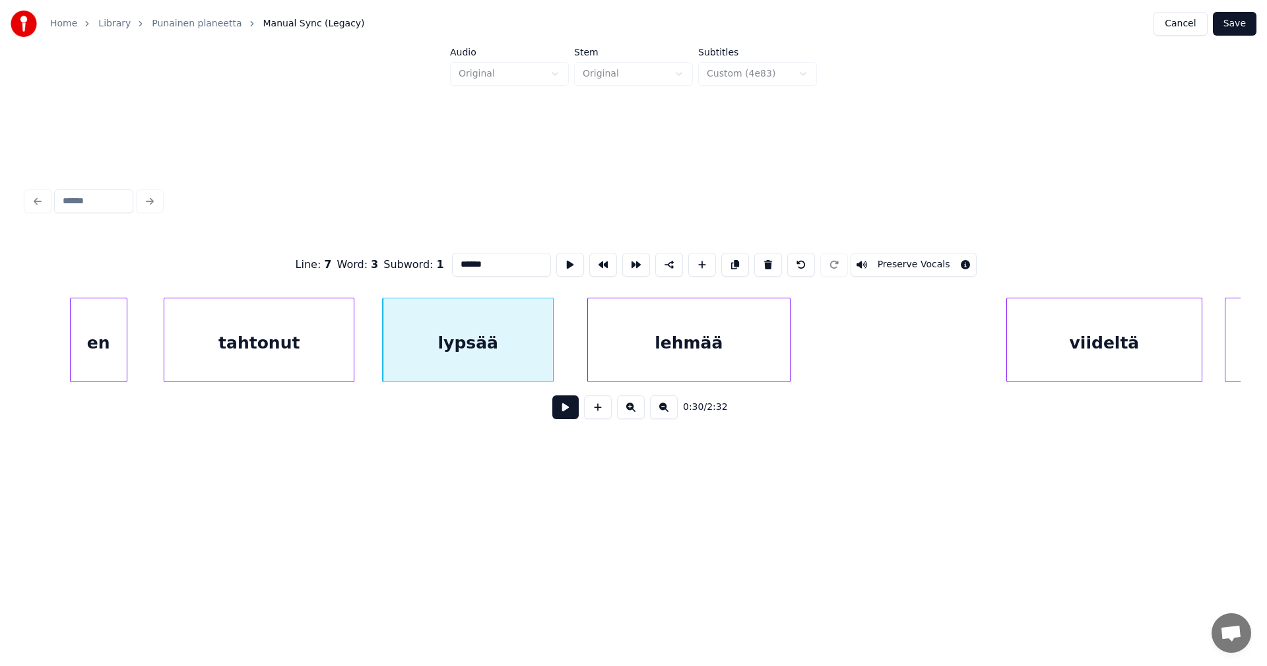
click at [652, 356] on div "lehmää" at bounding box center [689, 343] width 202 height 90
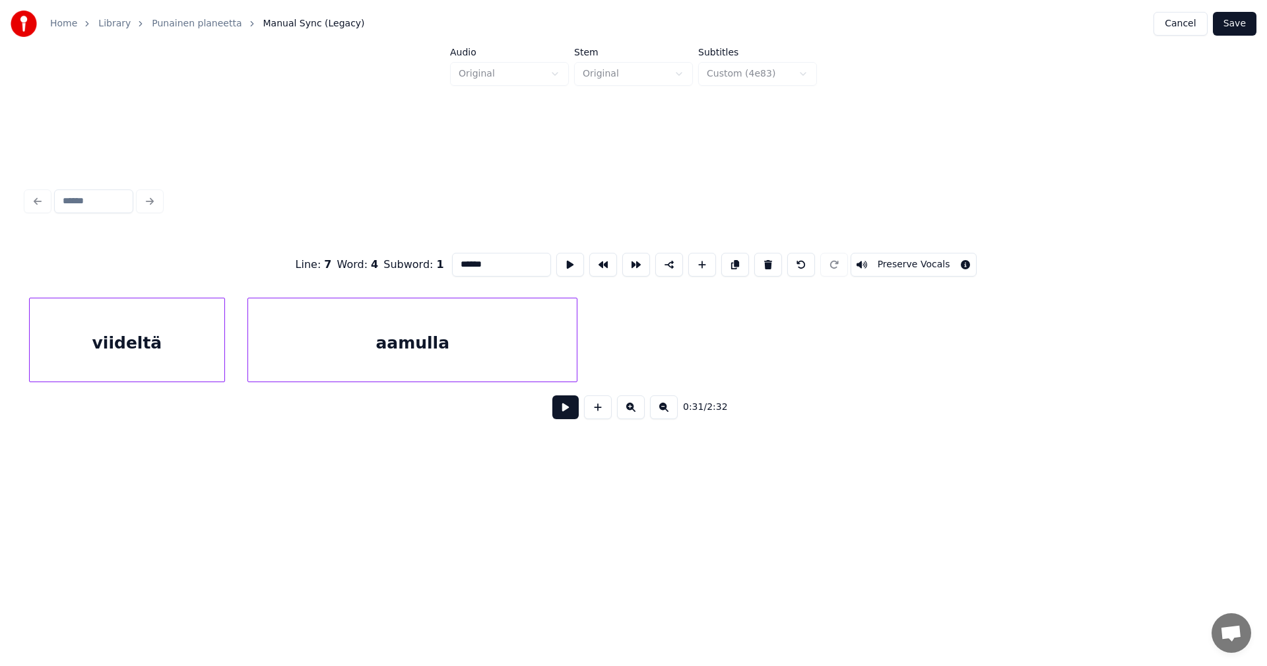
scroll to position [0, 9528]
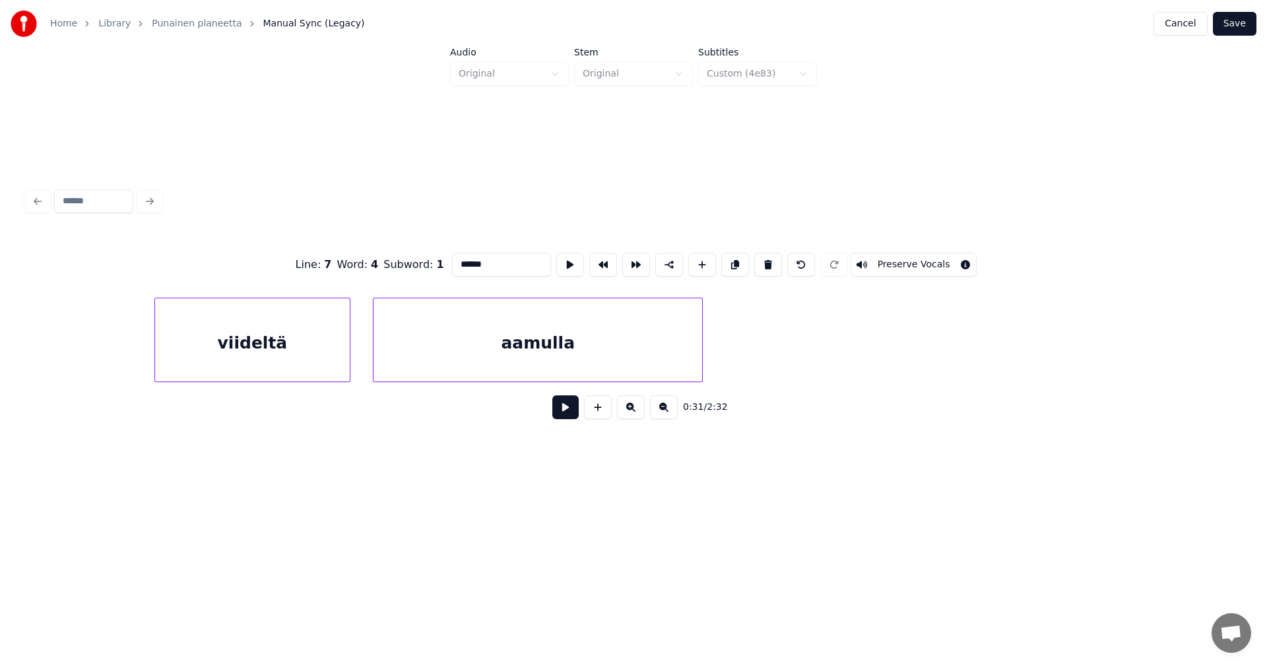
click at [303, 363] on div "viideltä" at bounding box center [252, 343] width 195 height 90
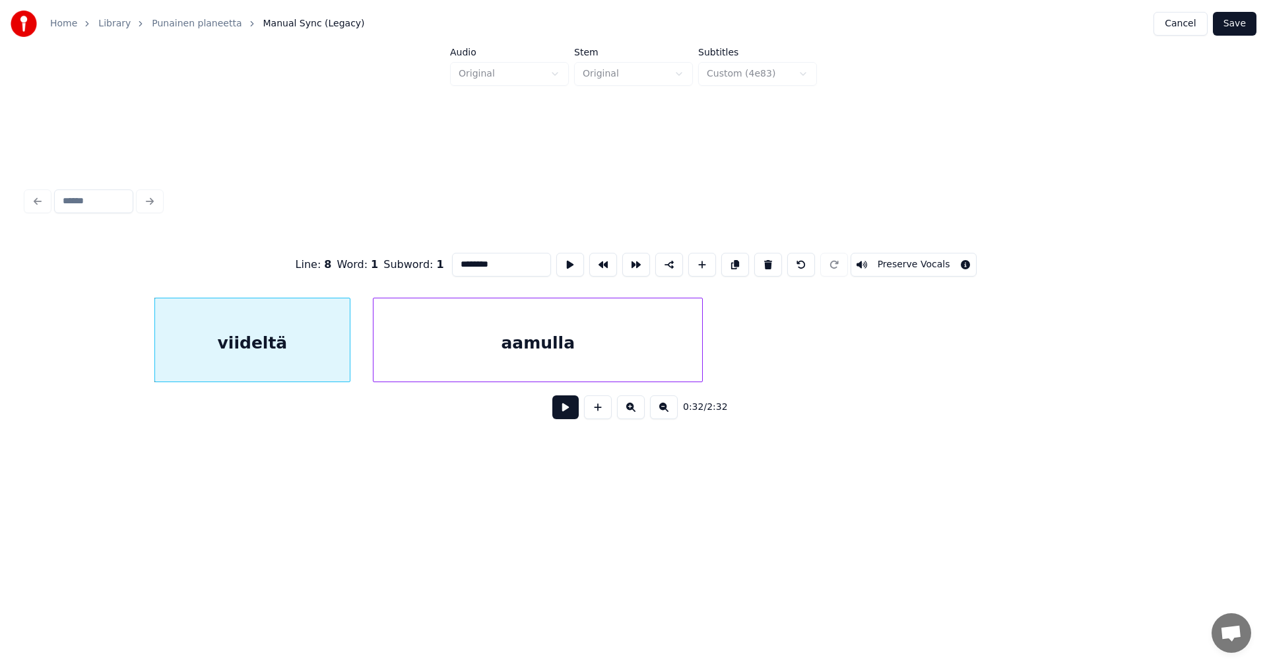
click at [425, 358] on div "aamulla" at bounding box center [537, 343] width 329 height 90
type input "*******"
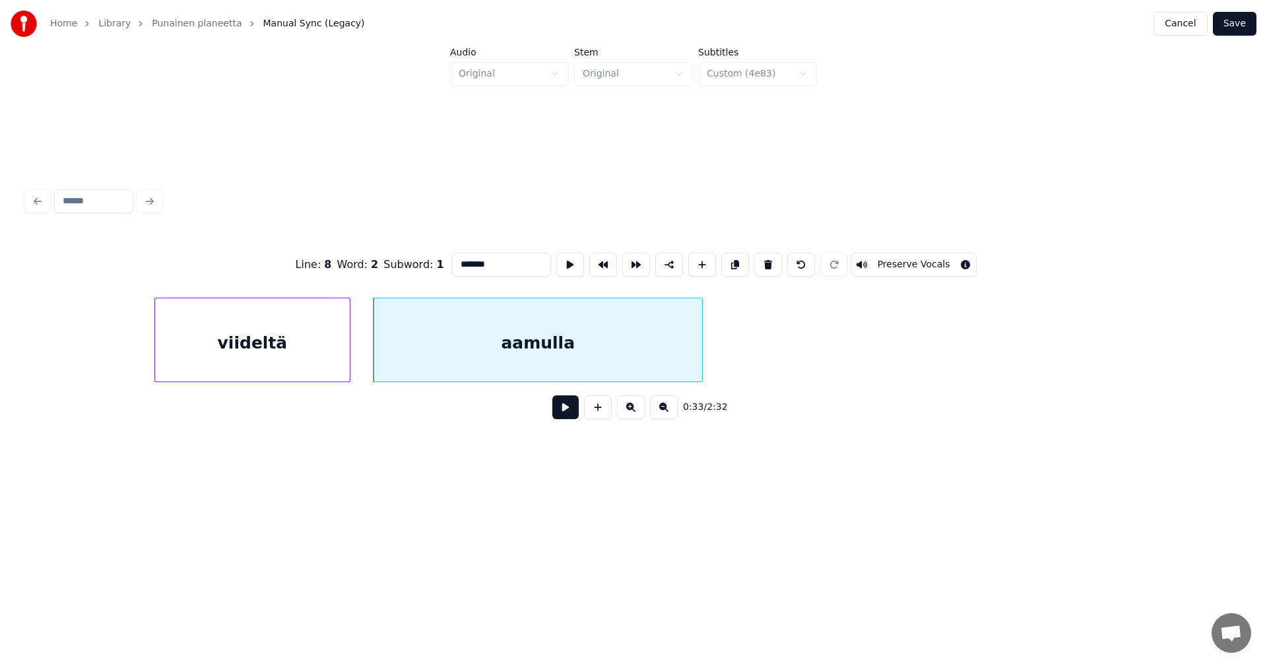
click at [1228, 22] on button "Save" at bounding box center [1235, 24] width 44 height 24
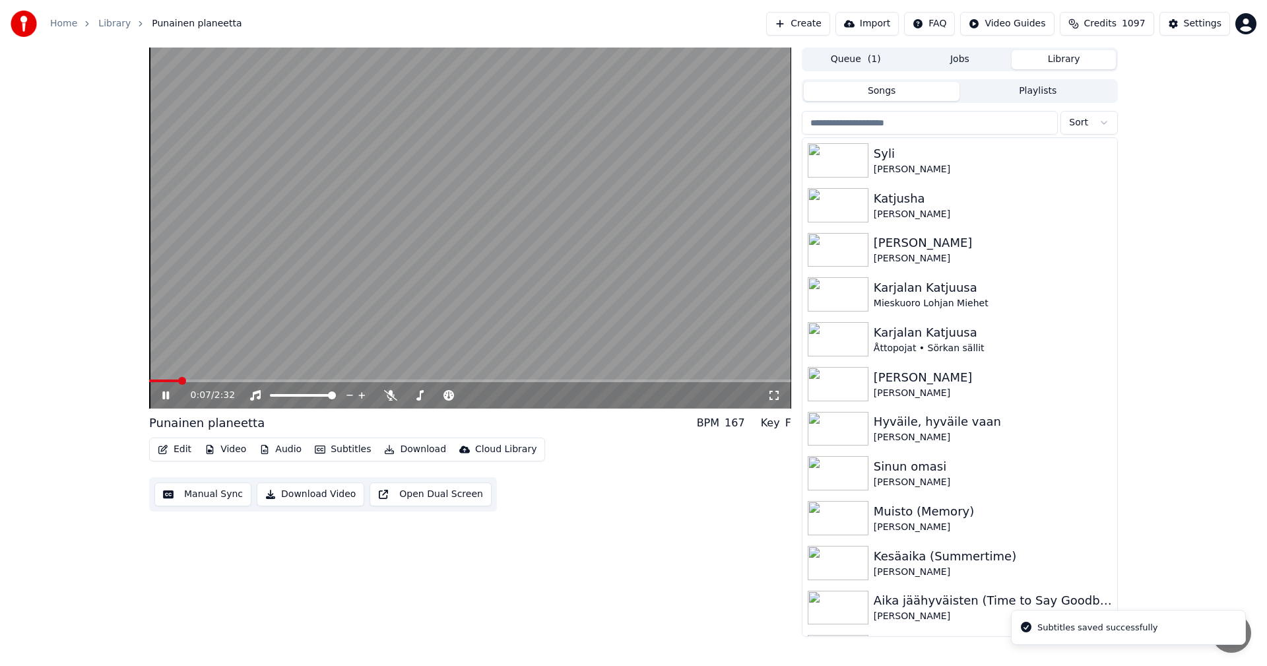
click at [180, 380] on span at bounding box center [470, 380] width 642 height 3
click at [167, 392] on icon at bounding box center [165, 395] width 7 height 8
